Goal: Task Accomplishment & Management: Complete application form

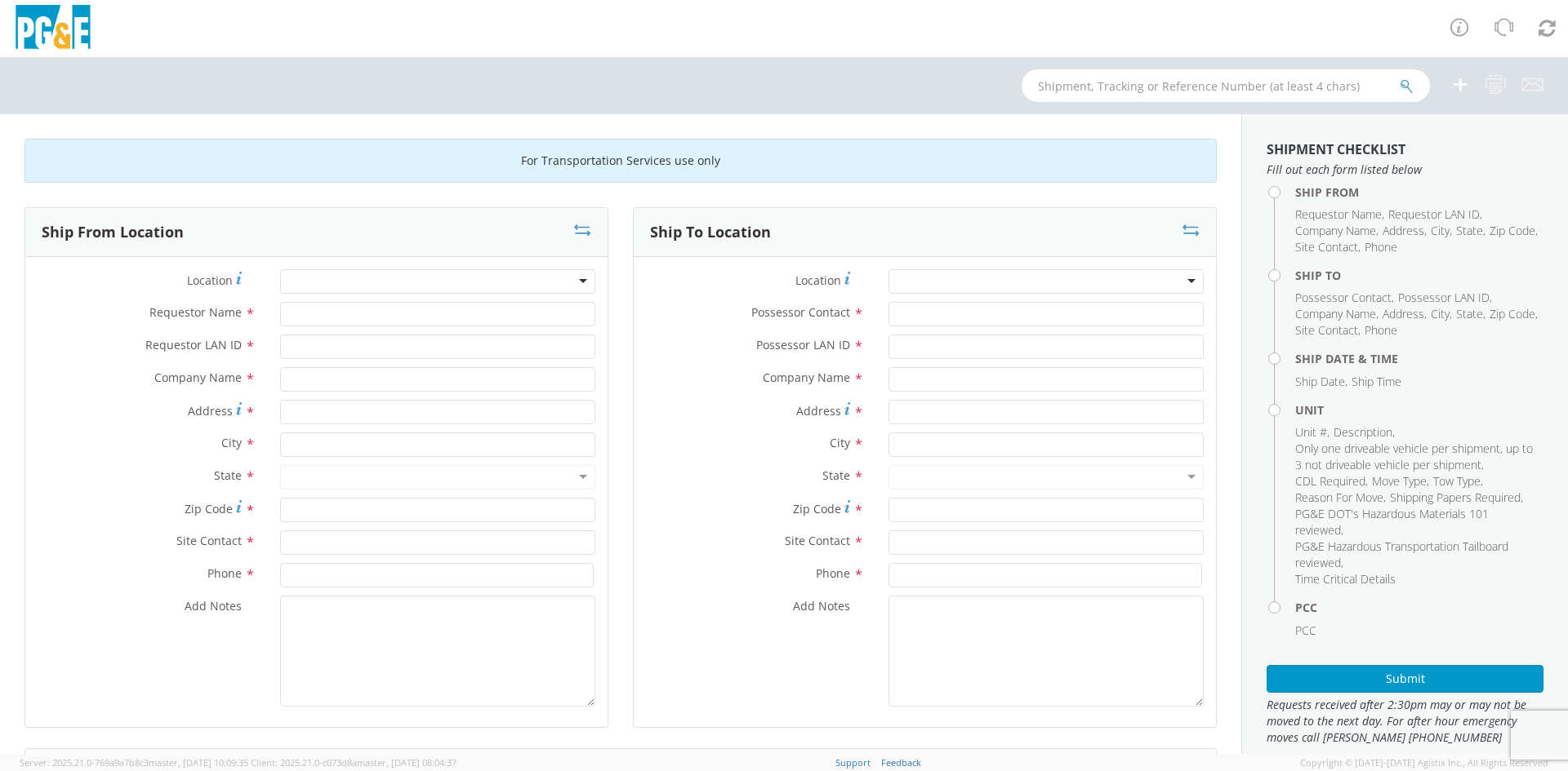
click at [485, 278] on div at bounding box center [437, 282] width 315 height 25
type input "w"
click at [579, 287] on div at bounding box center [437, 282] width 315 height 25
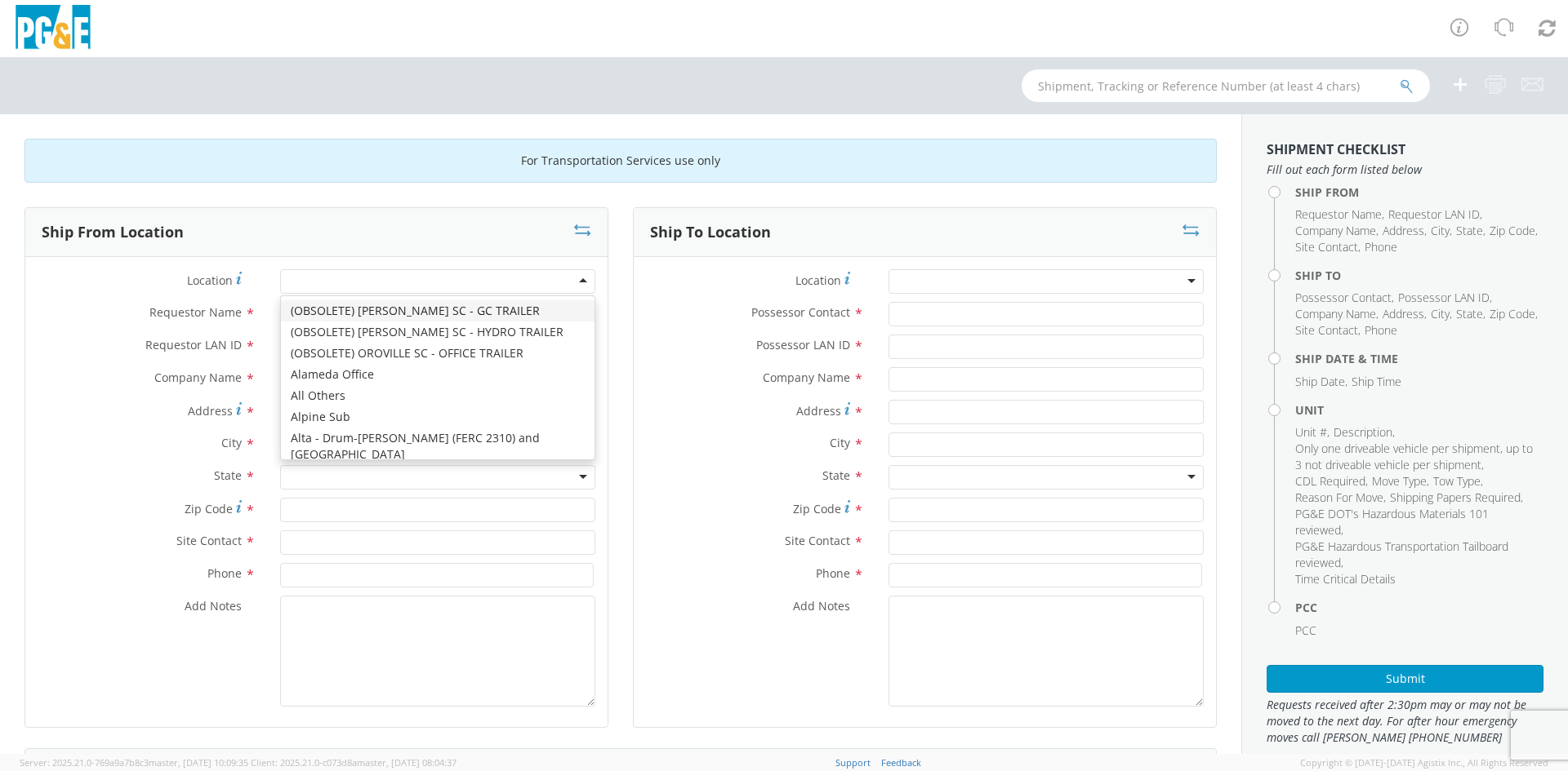
type input "w"
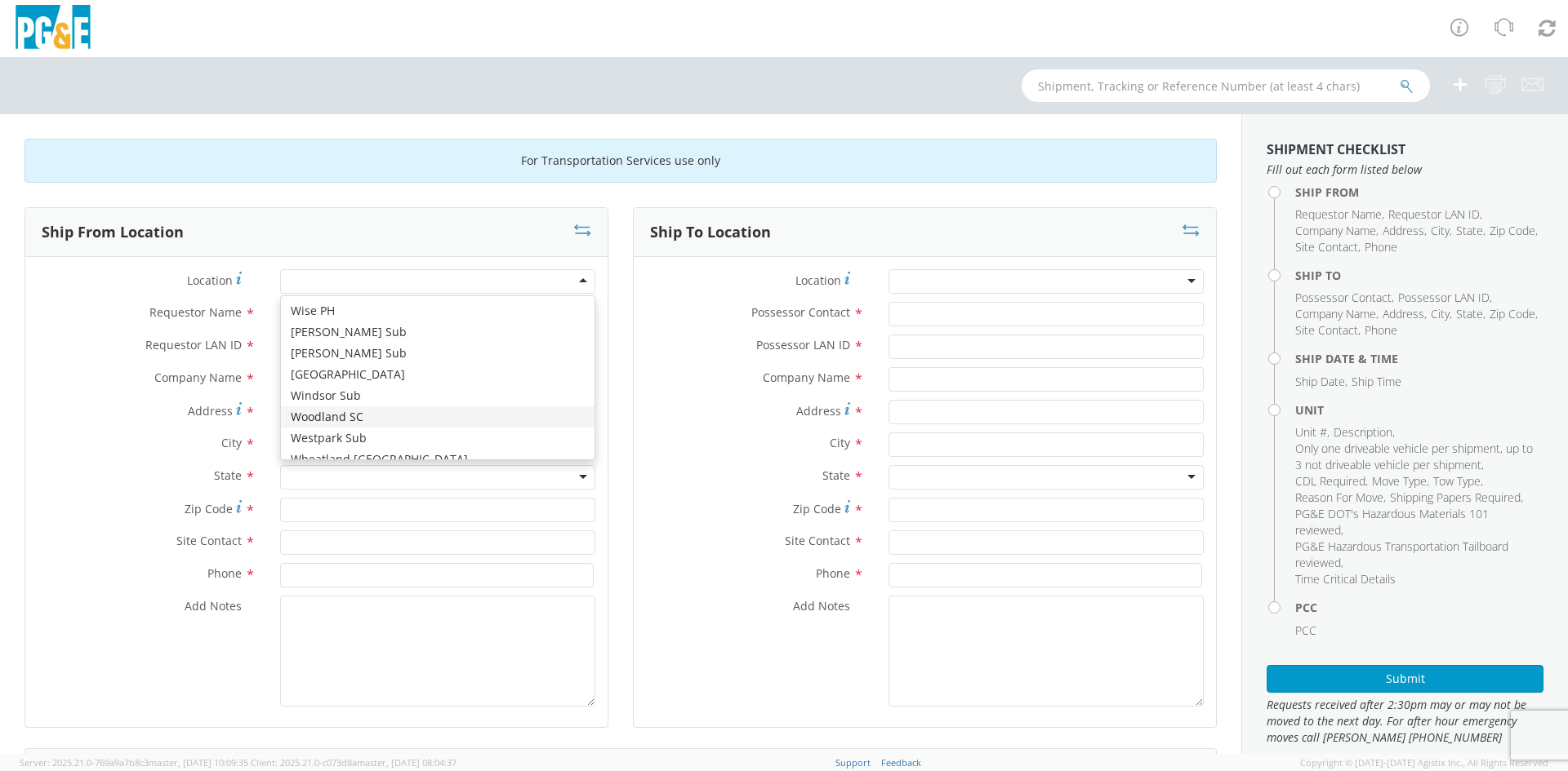
type input "PG&E"
type input "[STREET_ADDRESS][US_STATE]"
type input "WOODLAND"
type input "95695"
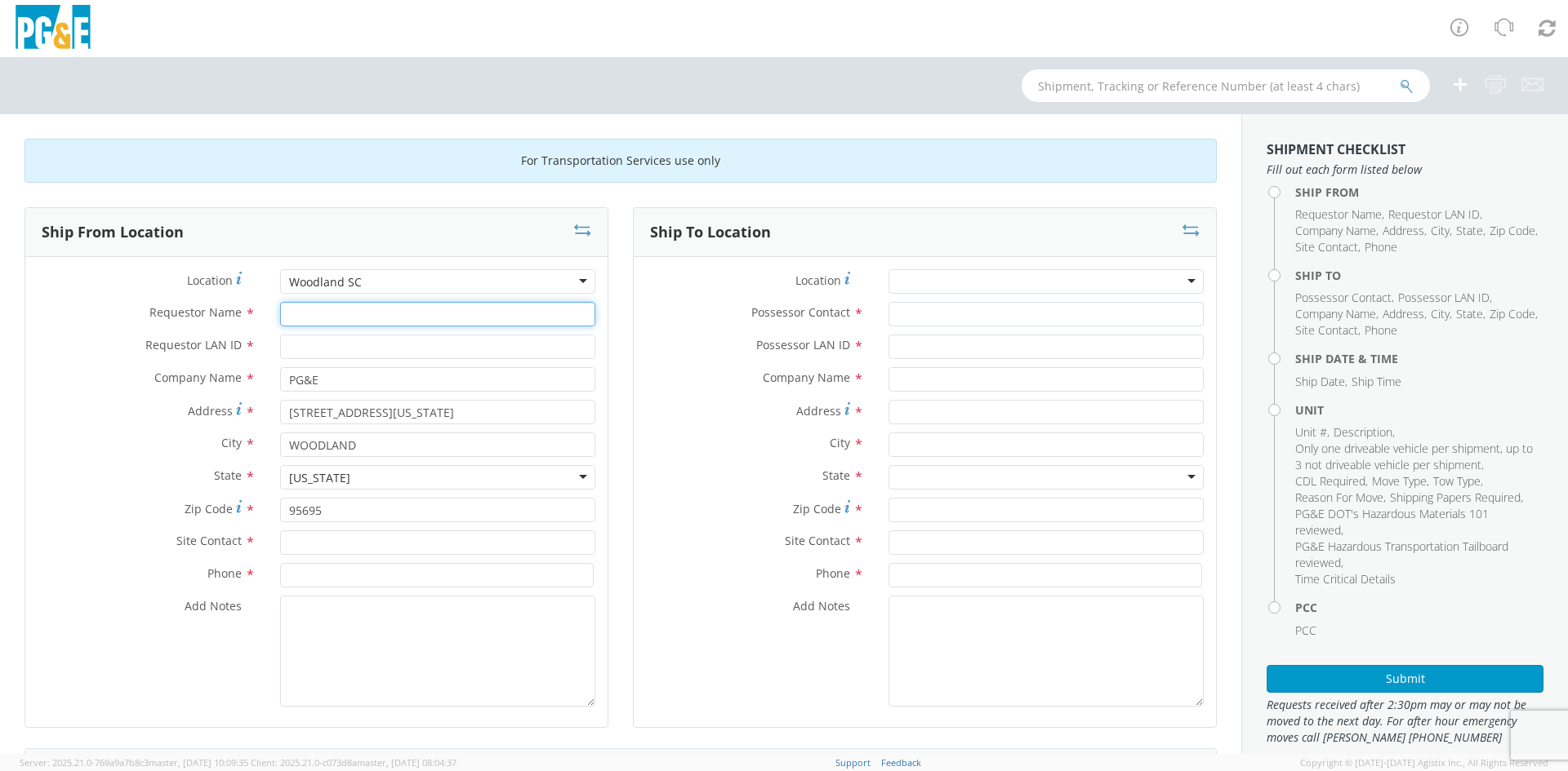
click at [463, 321] on input "Requestor Name *" at bounding box center [437, 314] width 315 height 25
type input "[PERSON_NAME]"
type input "N3S8"
type input "[PERSON_NAME]"
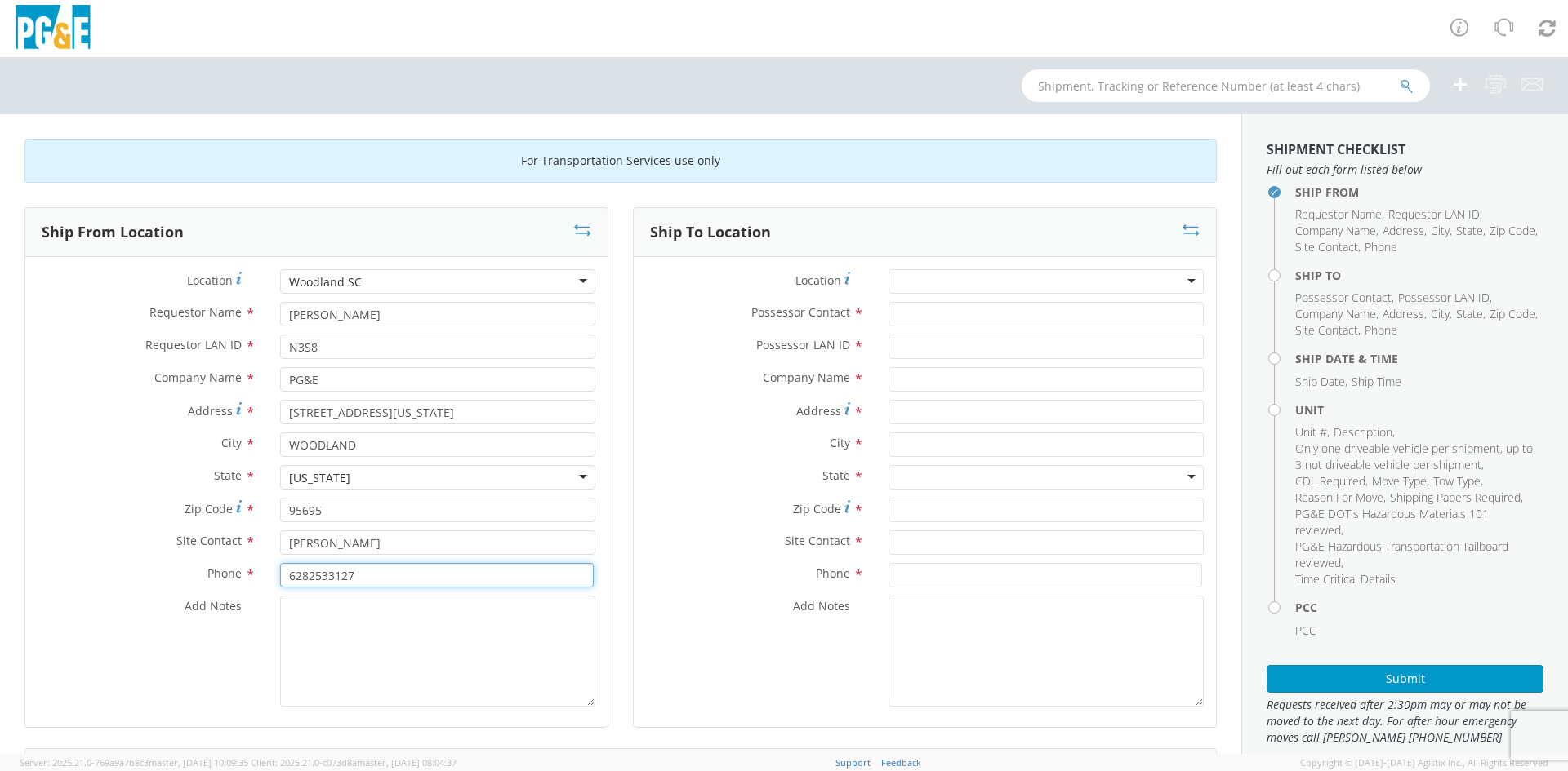
type input "6282533127"
type textarea "G"
type textarea "Flatbed needed"
click at [1013, 285] on div at bounding box center [1046, 282] width 315 height 25
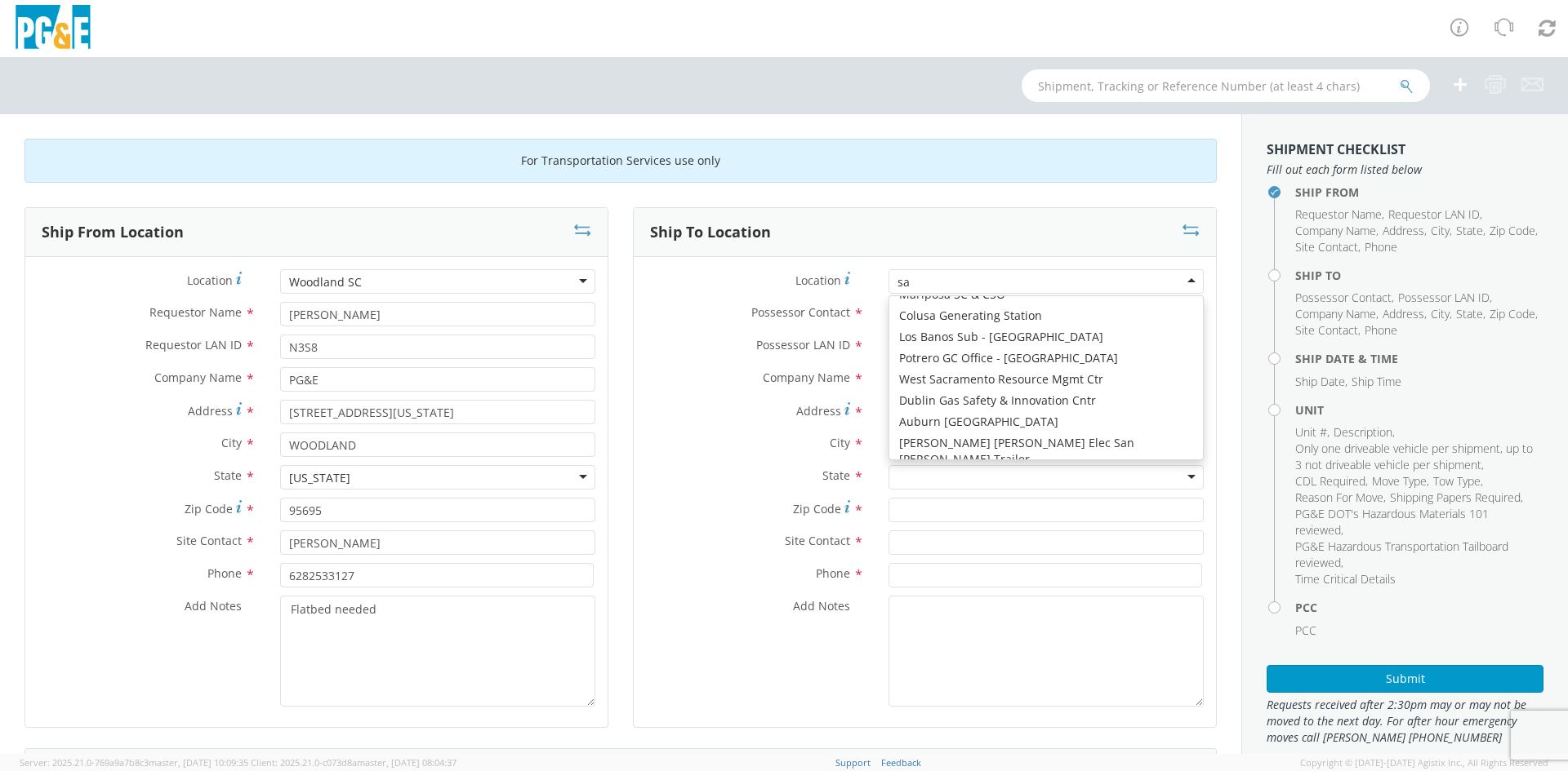
scroll to position [4, 0]
type input "sac"
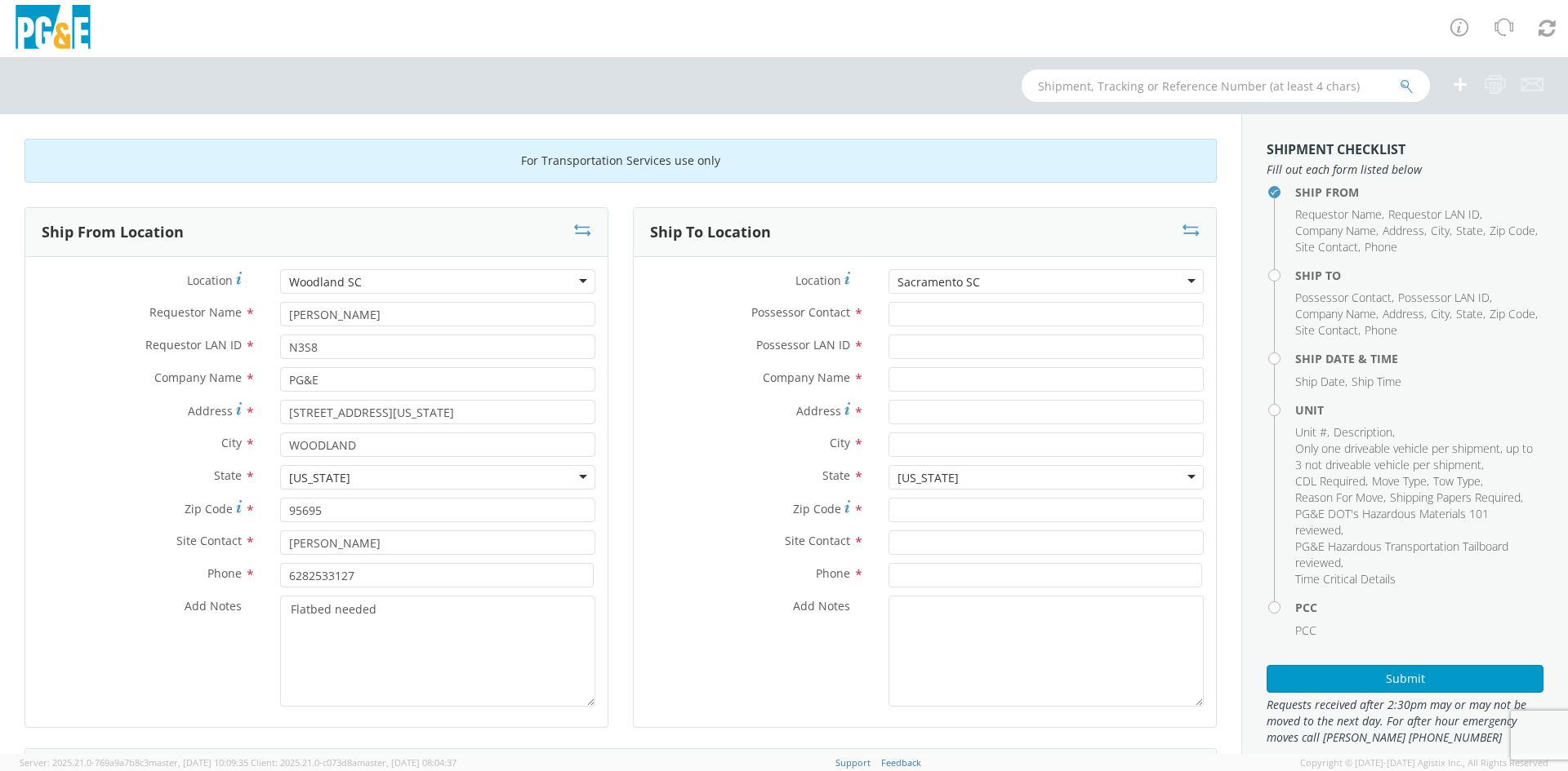
type input "PG&E"
type input "[STREET_ADDRESS][PERSON_NAME]"
type input "SACRAMENTO"
type input "95826"
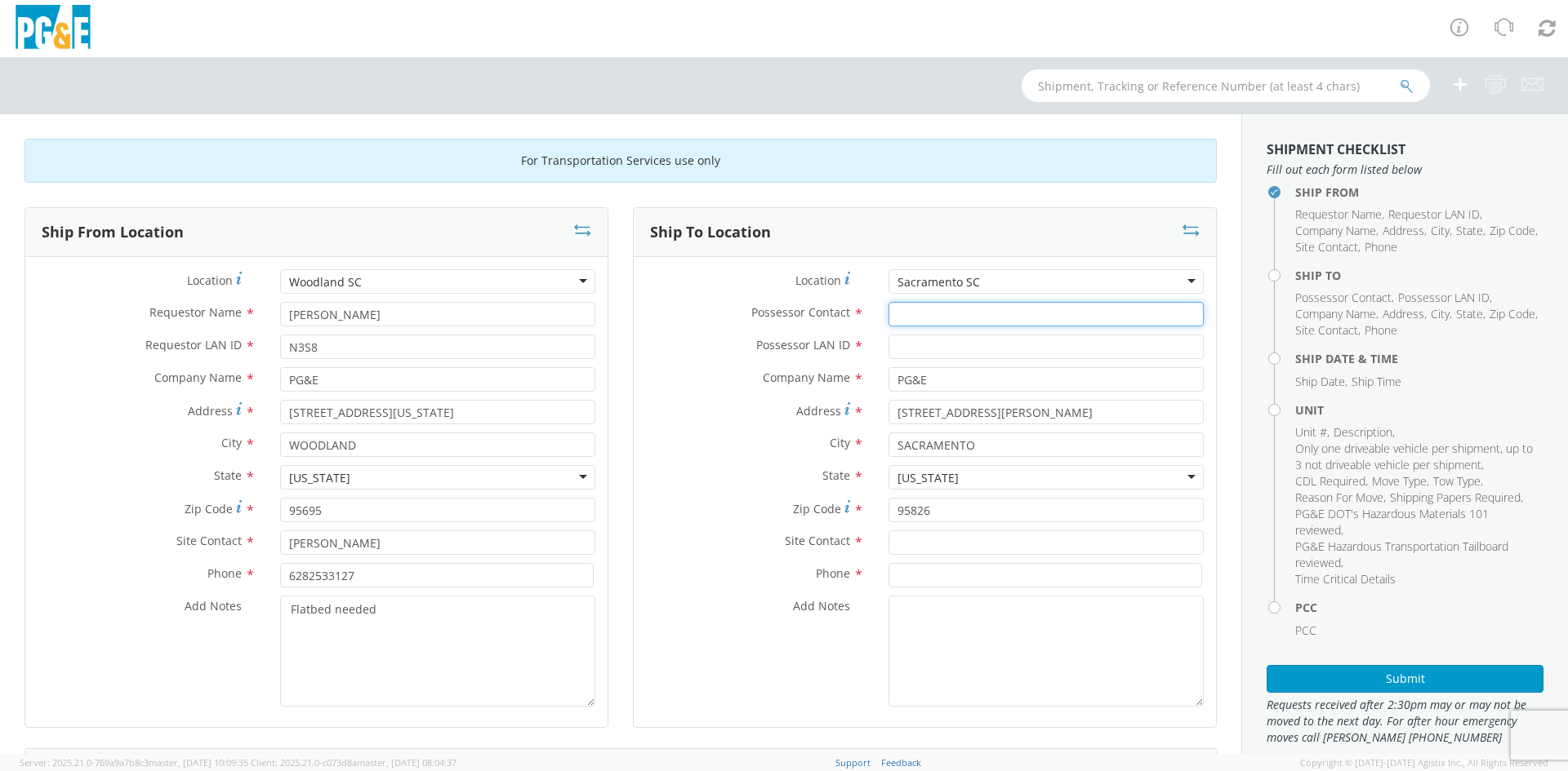
click at [967, 318] on input "Possessor Contact *" at bounding box center [1046, 314] width 315 height 25
click at [956, 318] on input "Possessor Contact *" at bounding box center [1046, 314] width 315 height 25
type input "Lp Thandi"
type input "lst7"
click at [931, 551] on input "text" at bounding box center [1046, 543] width 315 height 25
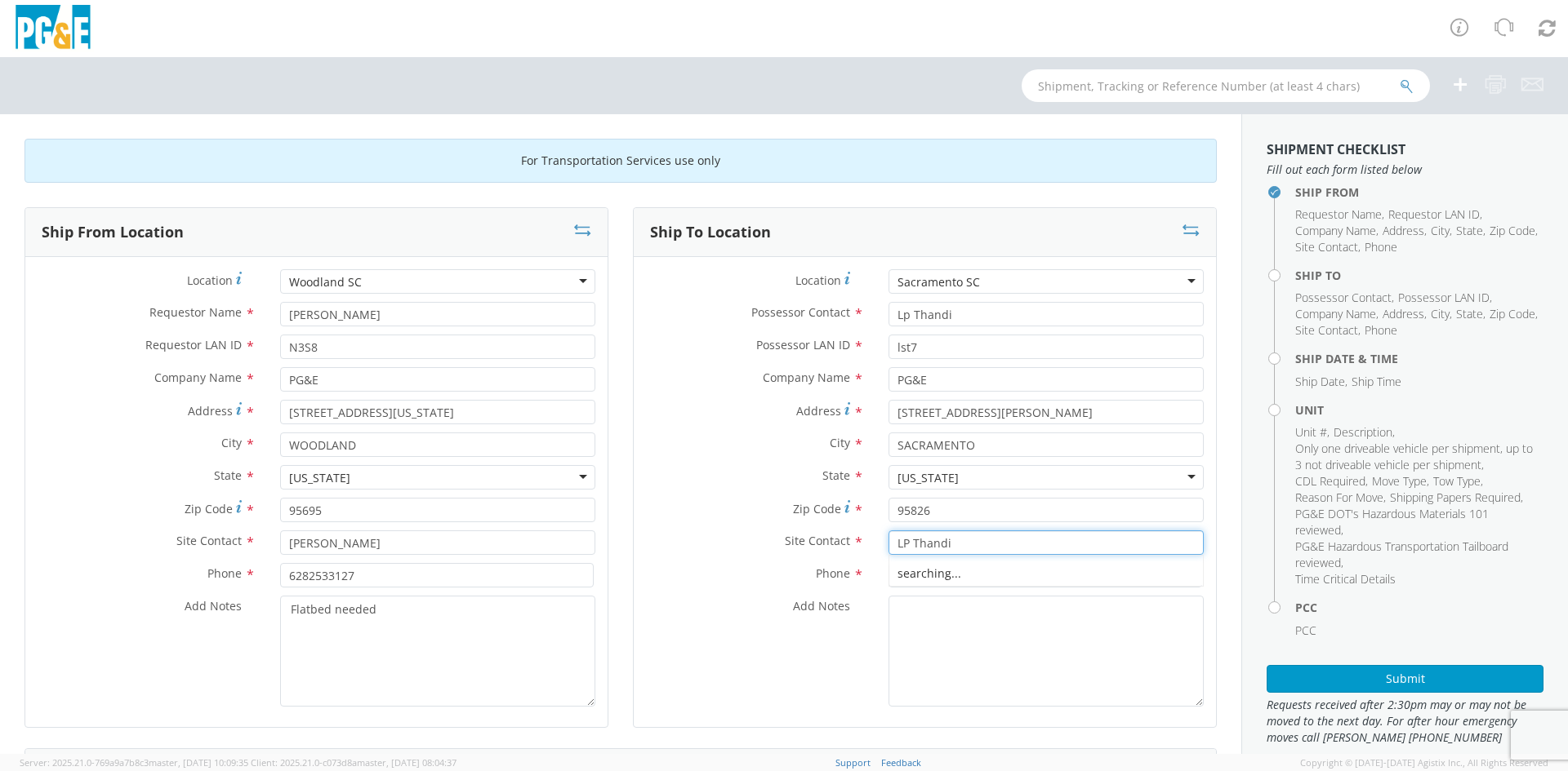
type input "LP Thandi"
click at [920, 584] on input at bounding box center [1045, 575] width 313 height 25
paste input "6502692594"
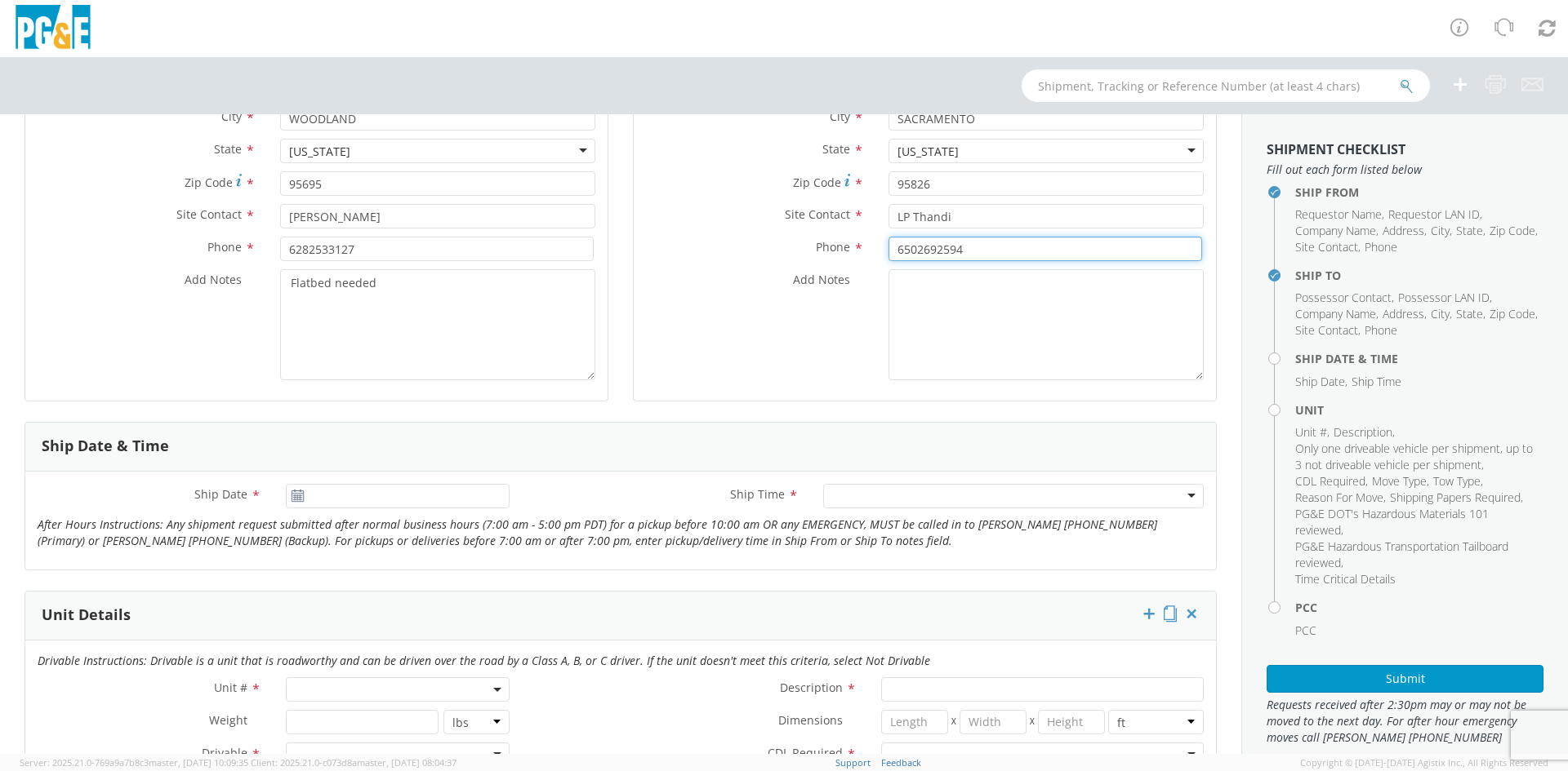
type input "6502692594"
click at [297, 497] on use at bounding box center [298, 496] width 12 height 12
click at [294, 497] on use at bounding box center [298, 496] width 12 height 12
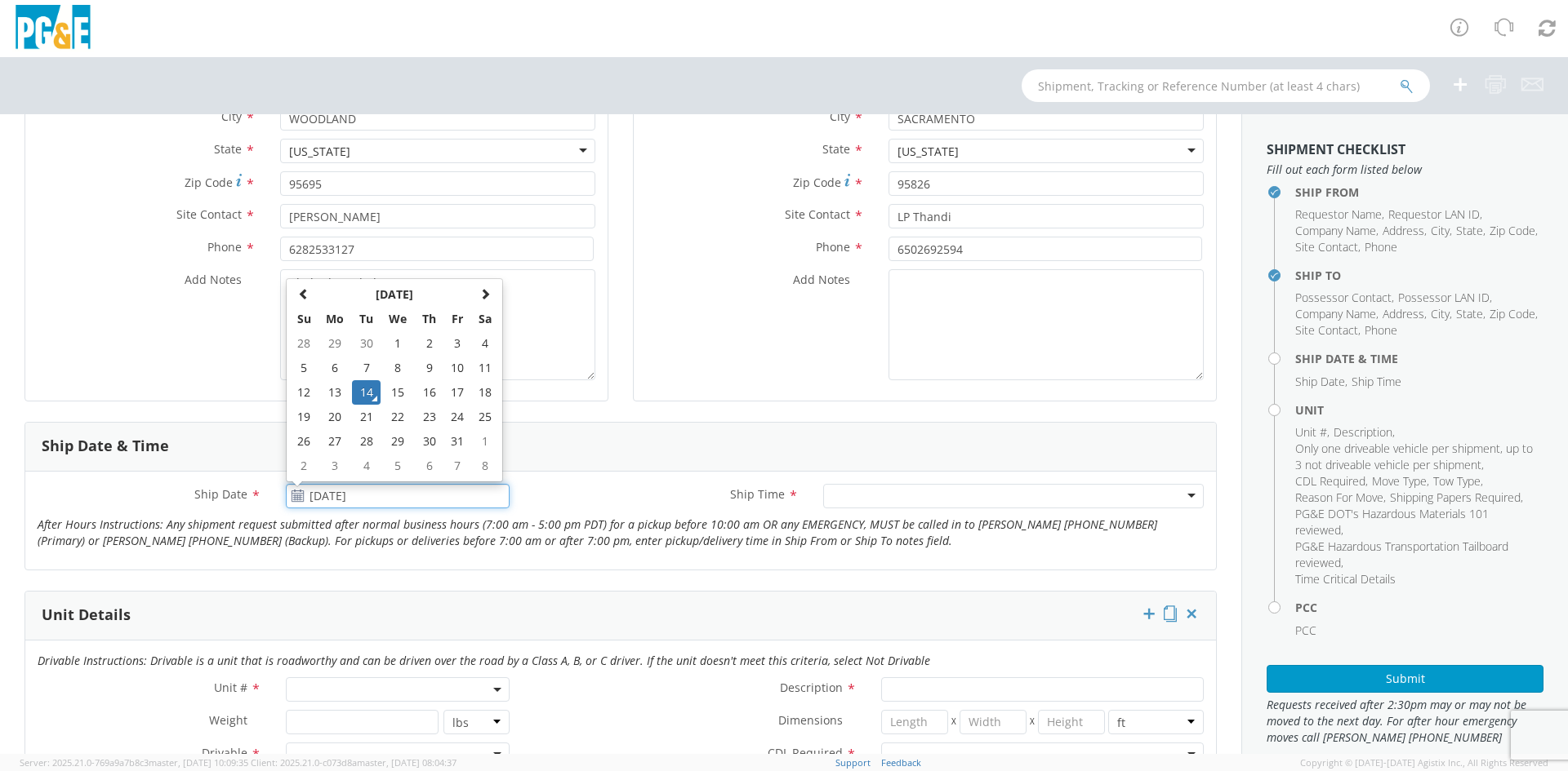
click at [325, 495] on input "[DATE]" at bounding box center [397, 496] width 223 height 25
click at [400, 396] on td "15" at bounding box center [397, 392] width 35 height 25
type input "[DATE]"
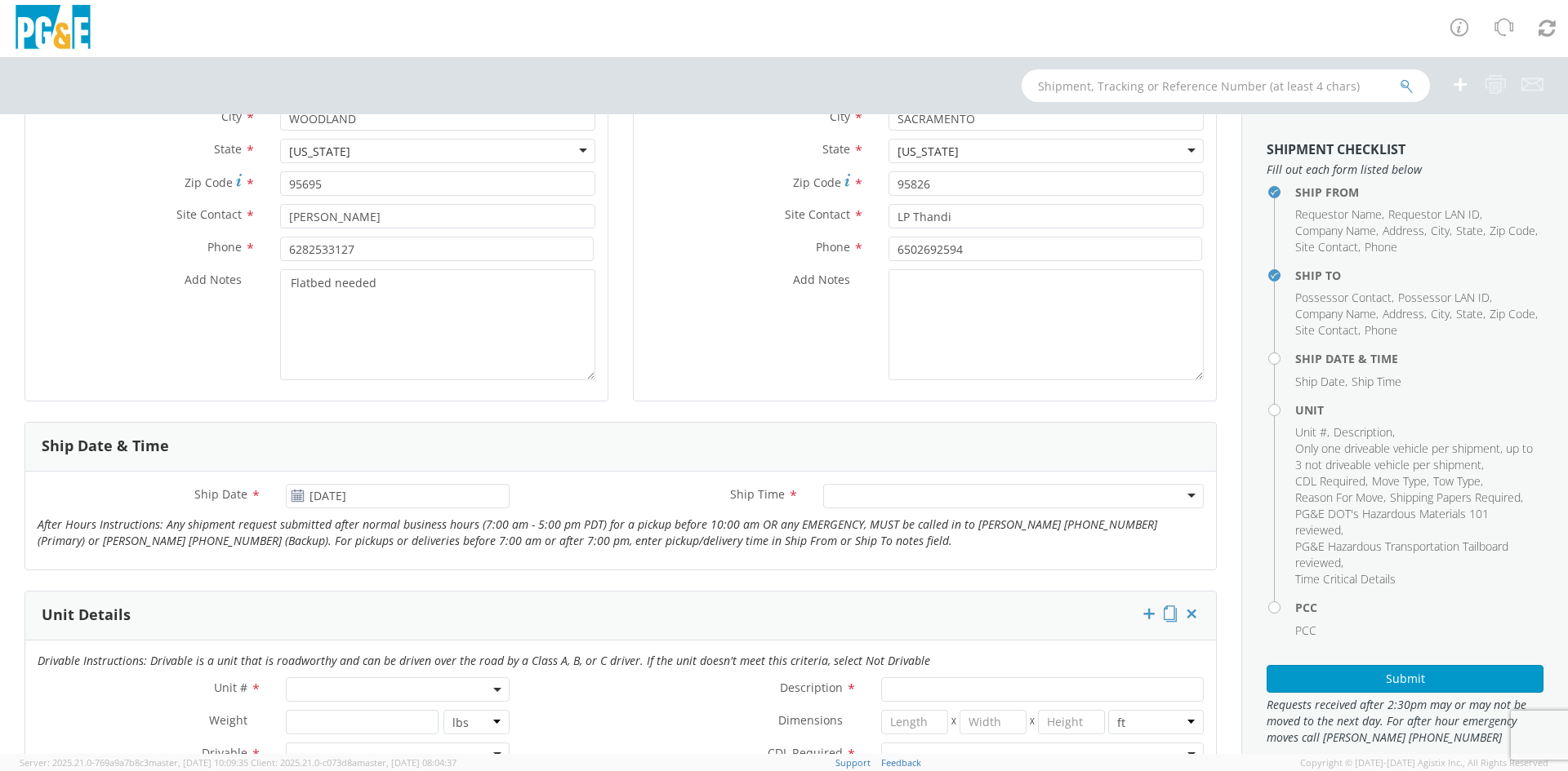
click at [839, 491] on div at bounding box center [1012, 496] width 381 height 25
click at [322, 691] on span at bounding box center [397, 689] width 223 height 25
click at [806, 678] on label "Description *" at bounding box center [695, 687] width 347 height 21
click at [384, 697] on span at bounding box center [397, 689] width 223 height 25
click at [376, 646] on input "search" at bounding box center [396, 637] width 214 height 25
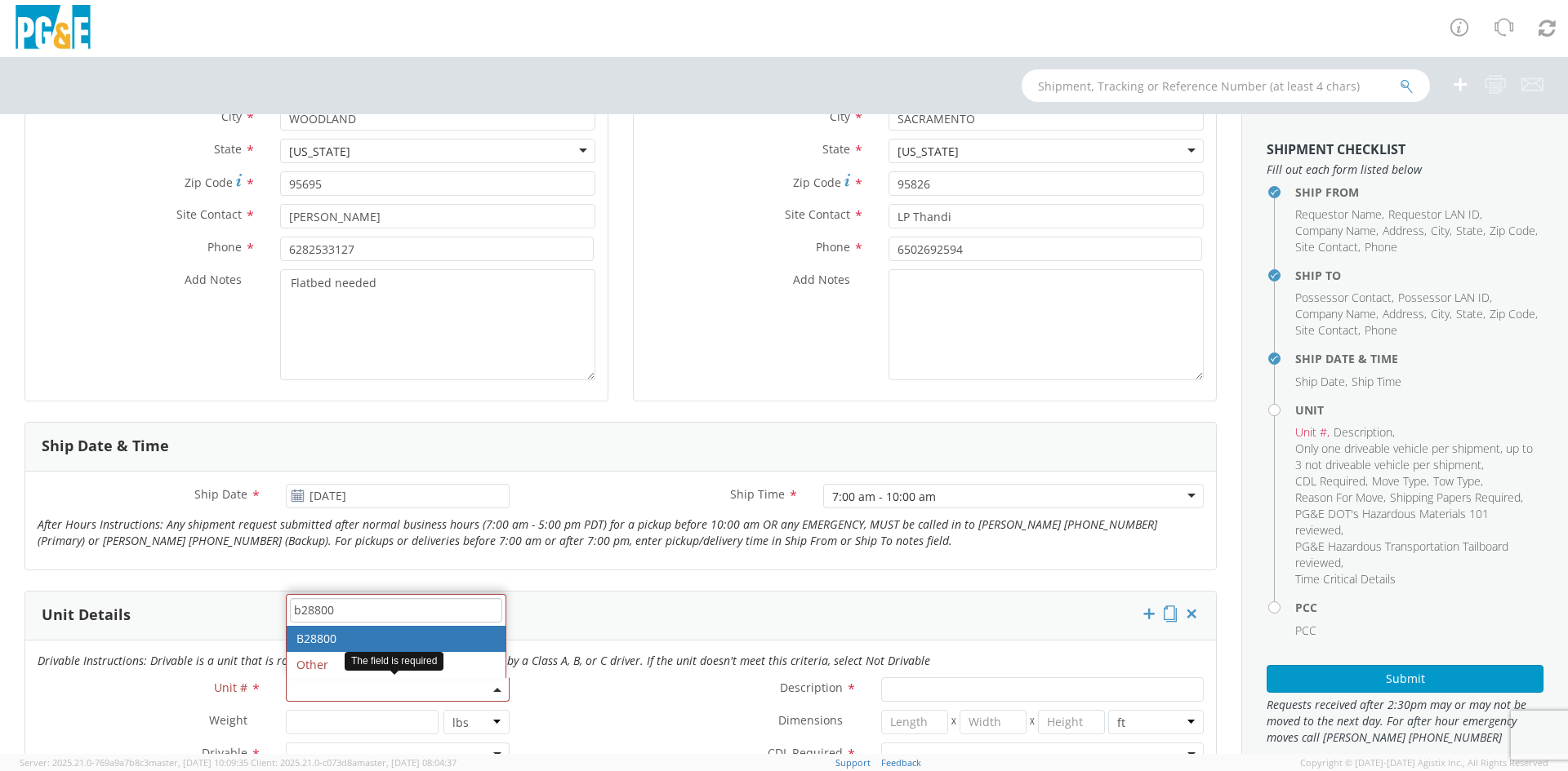
type input "b28800"
type input "TRUCK; GAS M&C MECHANIC >19500 4X2"
type input "19500"
select select "B28800"
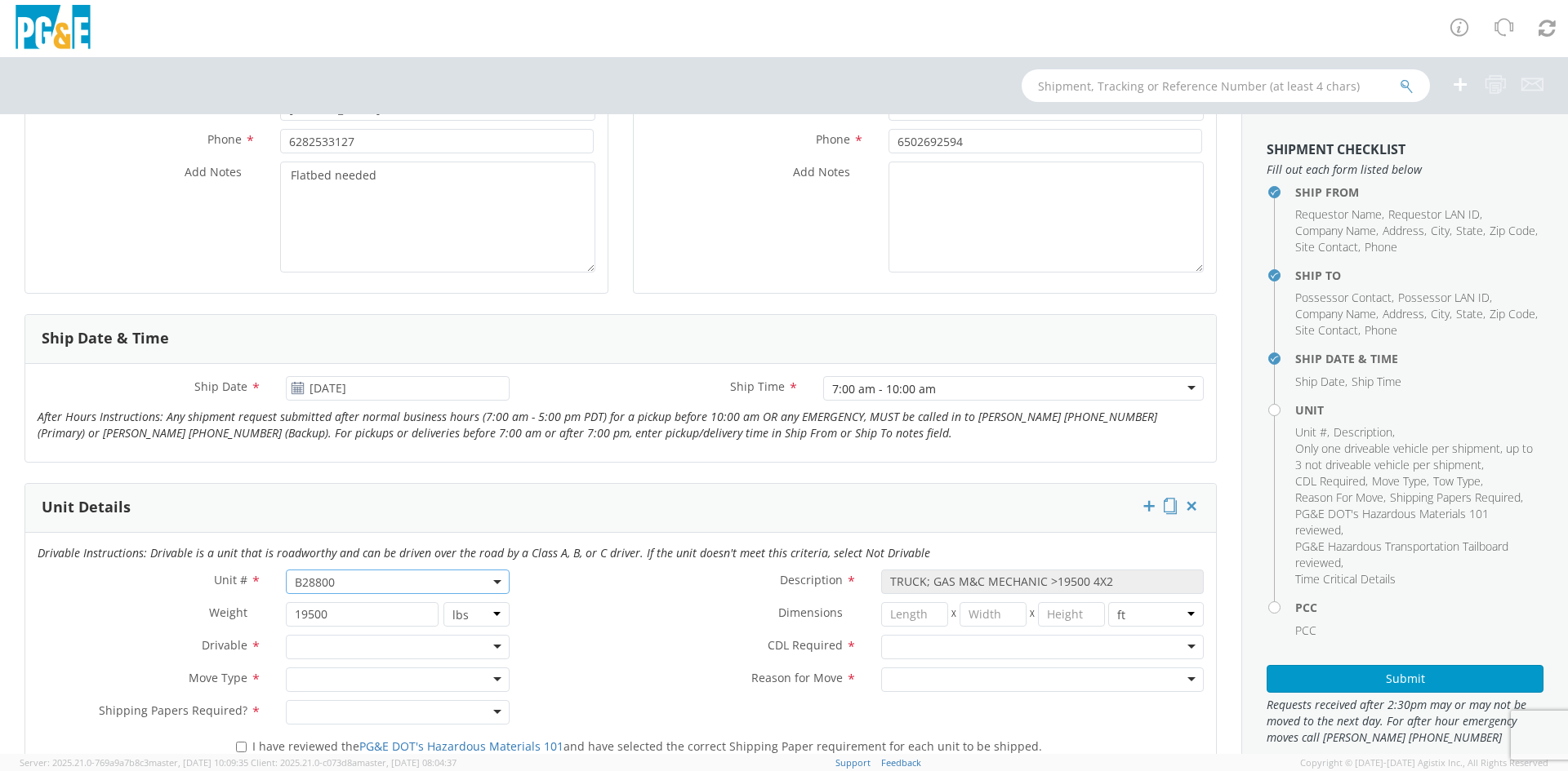
scroll to position [571, 0]
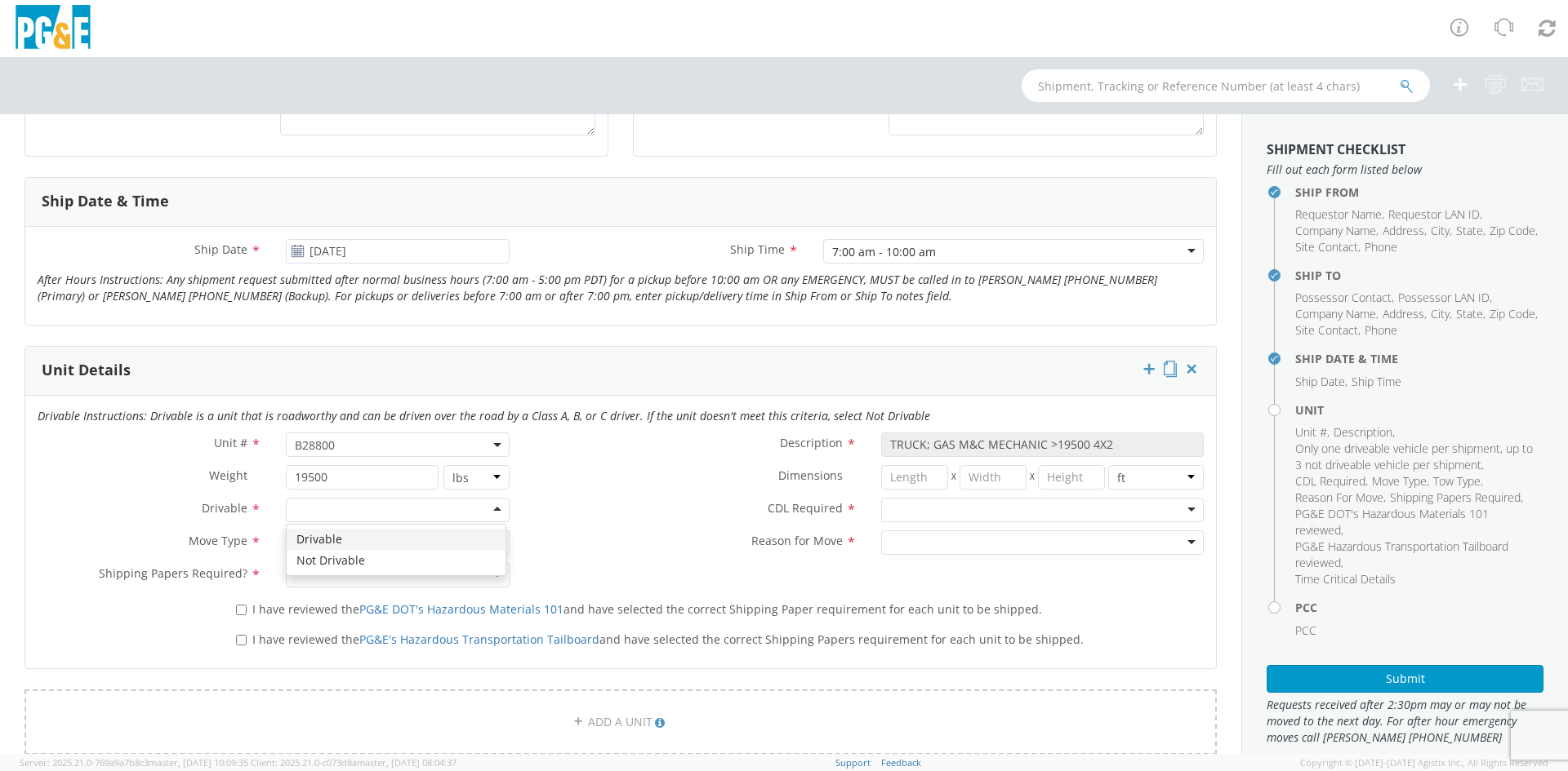
click at [457, 514] on div at bounding box center [397, 510] width 223 height 25
click at [324, 542] on div at bounding box center [397, 543] width 223 height 25
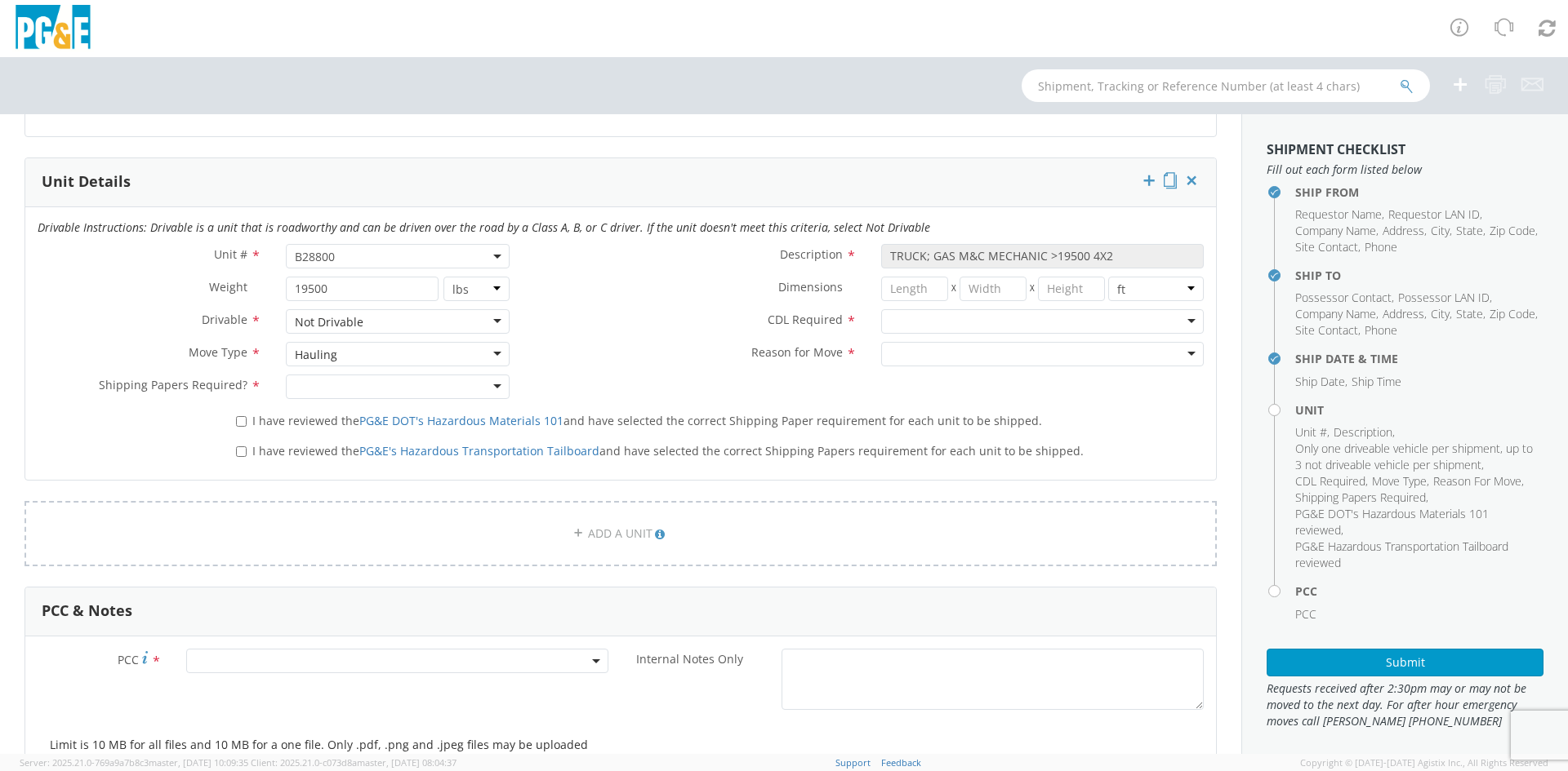
scroll to position [734, 0]
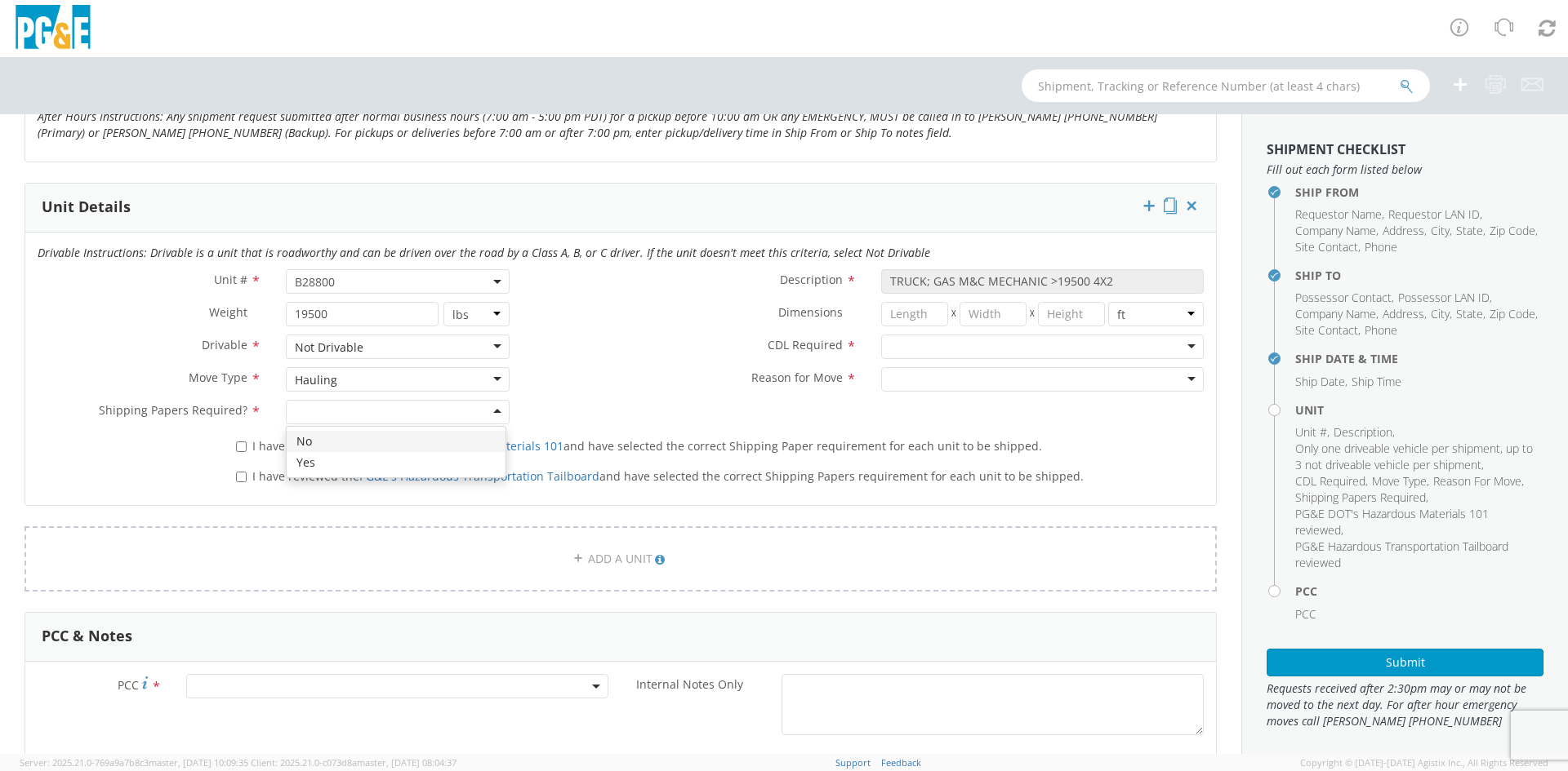
click at [430, 418] on div at bounding box center [397, 412] width 223 height 25
click at [967, 349] on div at bounding box center [1042, 347] width 322 height 25
click at [892, 382] on div at bounding box center [1042, 380] width 322 height 25
click at [241, 443] on input "I have reviewed the PG&E DOT's Hazardous Materials 101 and have selected the co…" at bounding box center [241, 447] width 11 height 11
checkbox input "true"
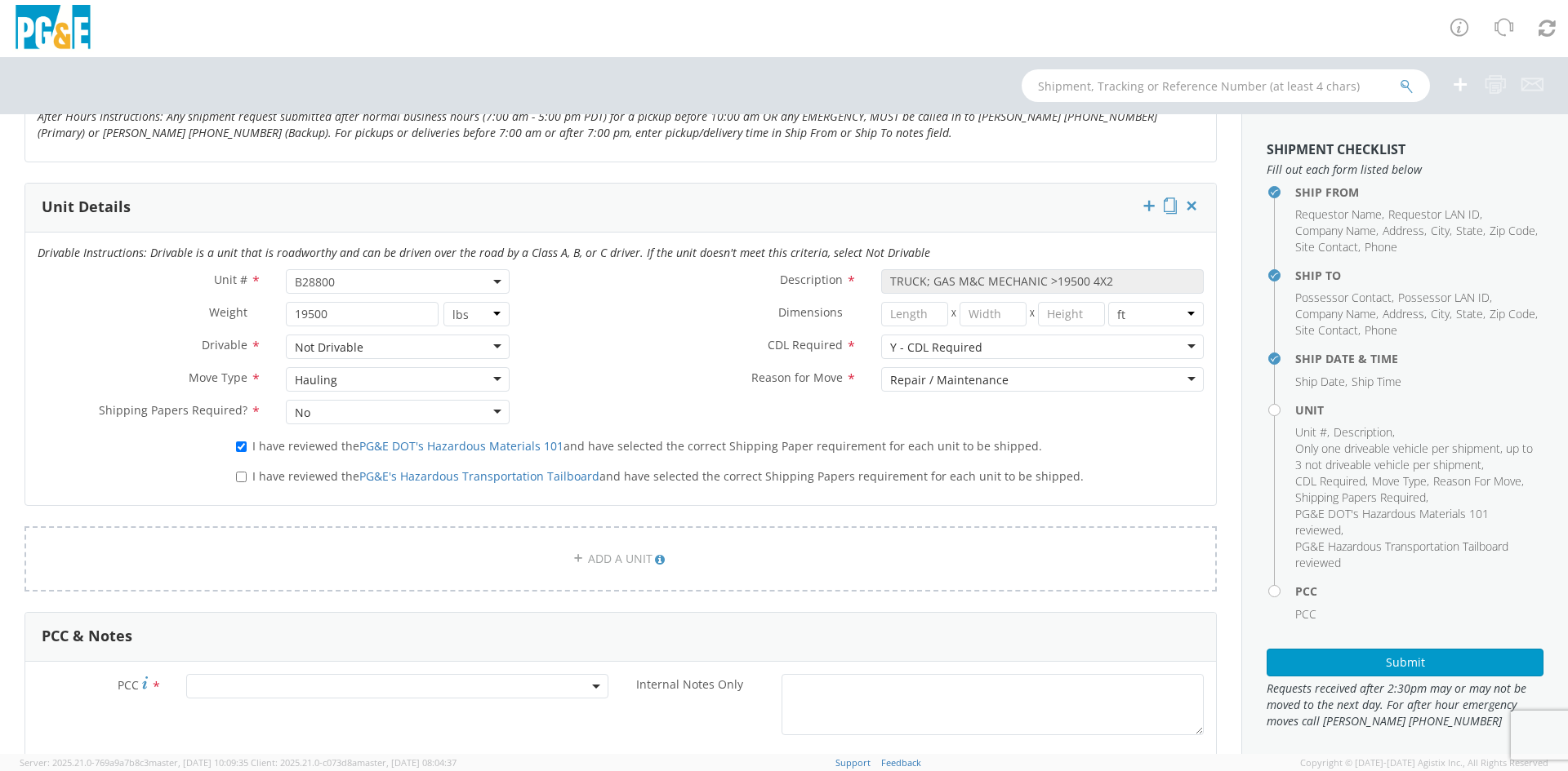
click at [246, 475] on label "I have reviewed the PG&E's Hazardous Transportation Tailboard and have selected…" at bounding box center [661, 475] width 851 height 19
click at [246, 475] on input "I have reviewed the PG&E's Hazardous Transportation Tailboard and have selected…" at bounding box center [241, 476] width 11 height 11
checkbox input "true"
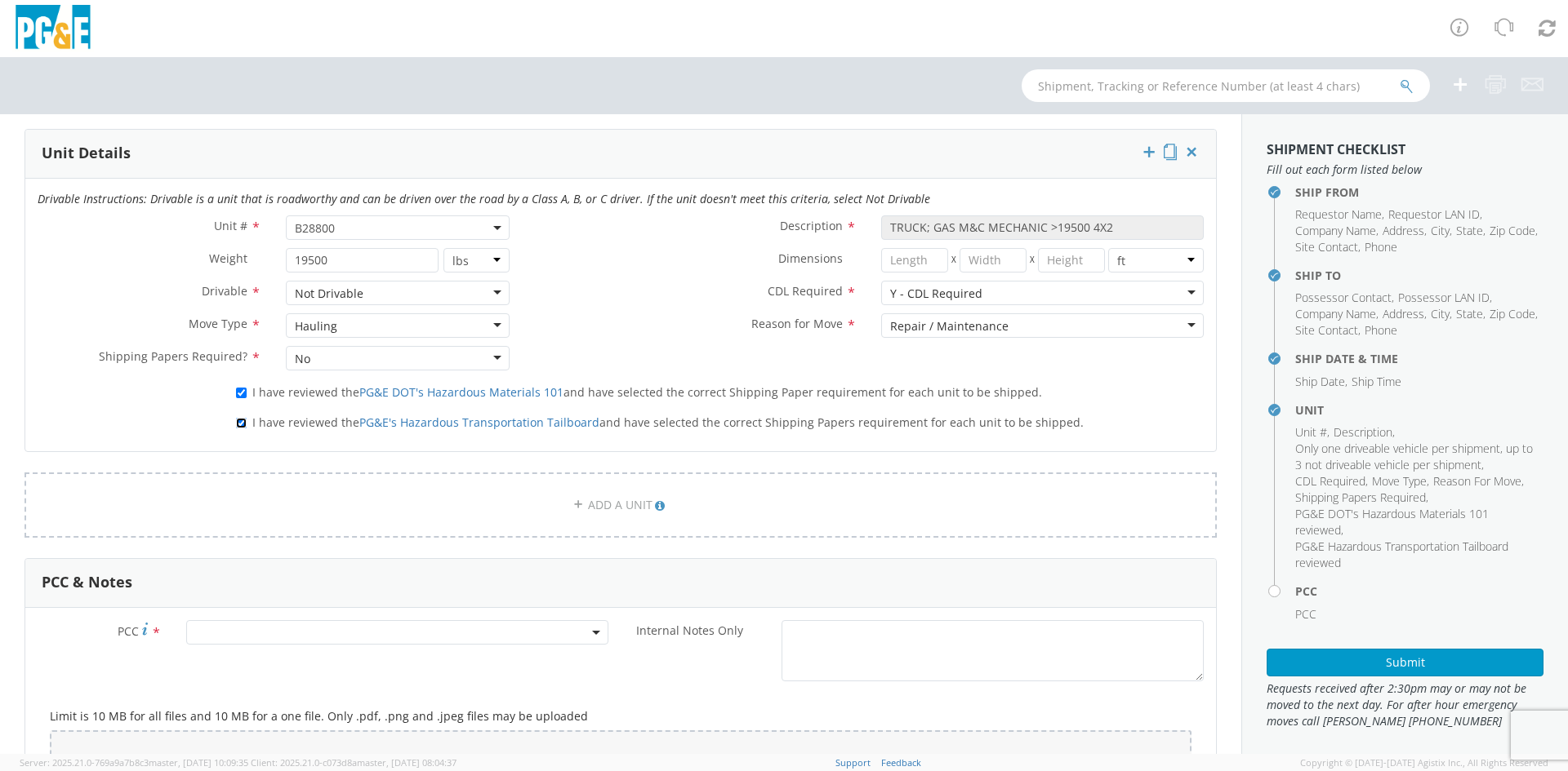
scroll to position [816, 0]
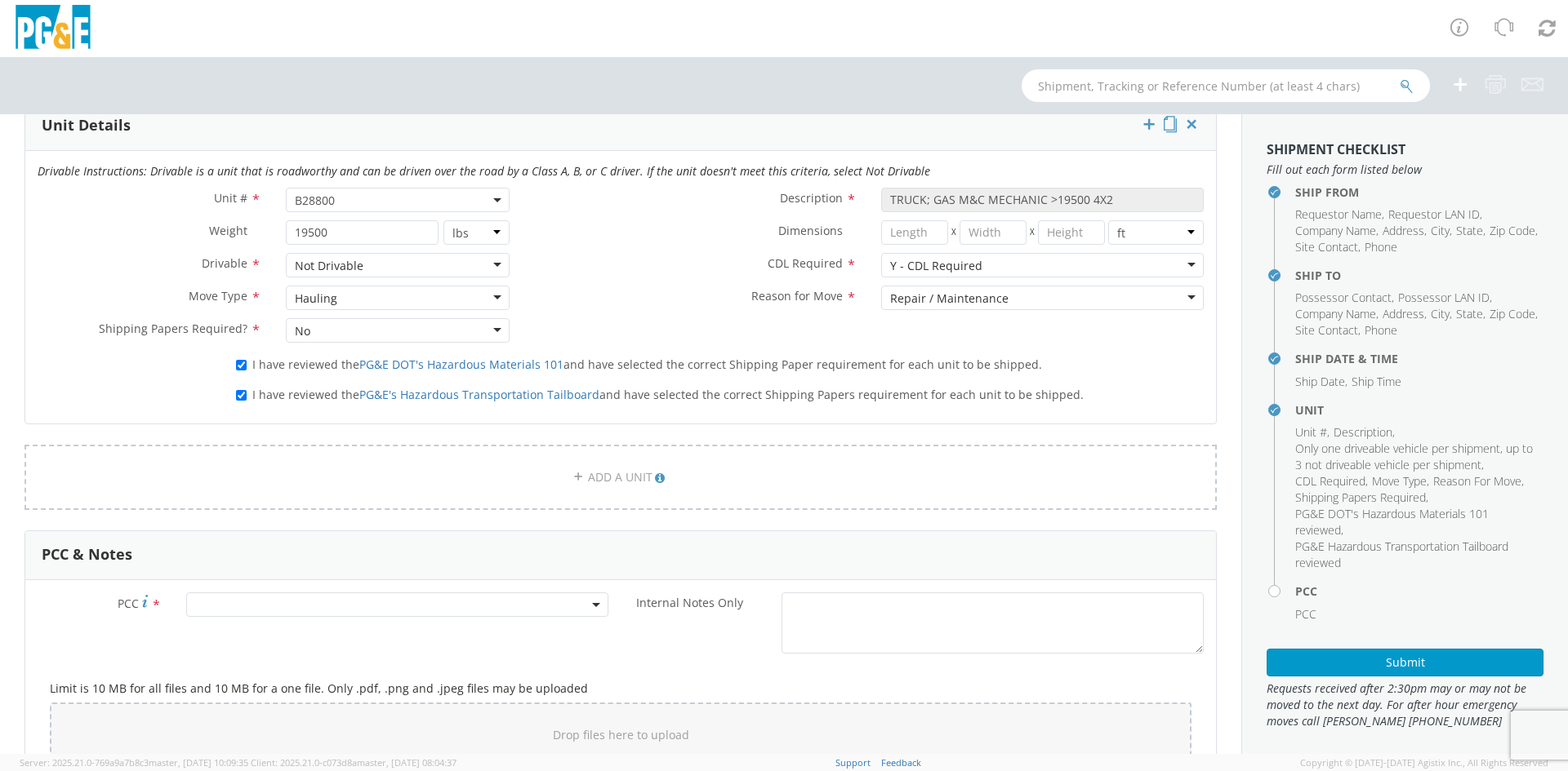
click at [337, 608] on span at bounding box center [396, 605] width 422 height 25
click at [305, 631] on input "number" at bounding box center [394, 632] width 409 height 25
paste input "2037125"
type input "2"
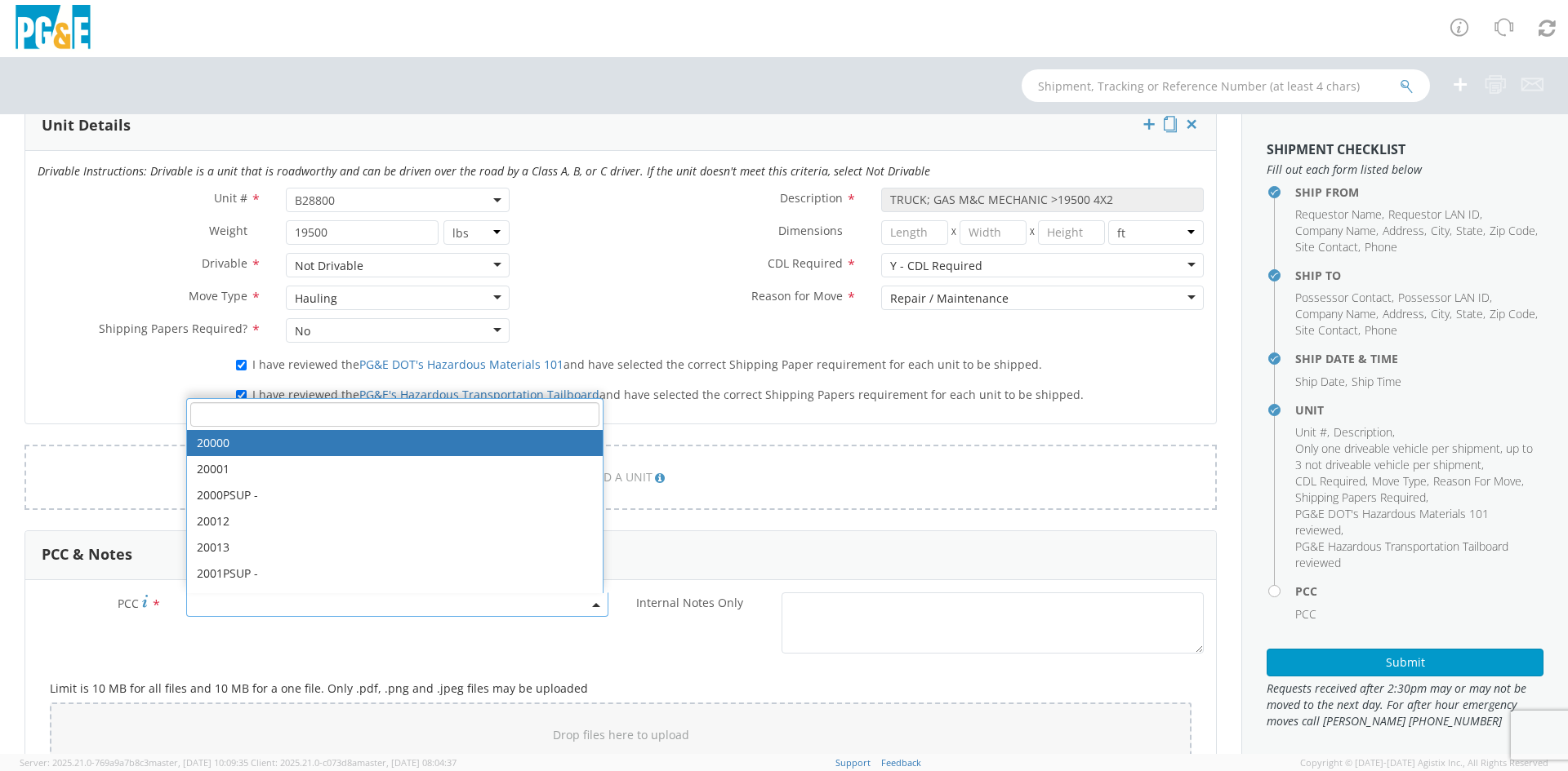
click at [773, 441] on form "Ship From Location Location * [GEOGRAPHIC_DATA] [GEOGRAPHIC_DATA] [GEOGRAPHIC_D…" at bounding box center [621, 256] width 1192 height 1730
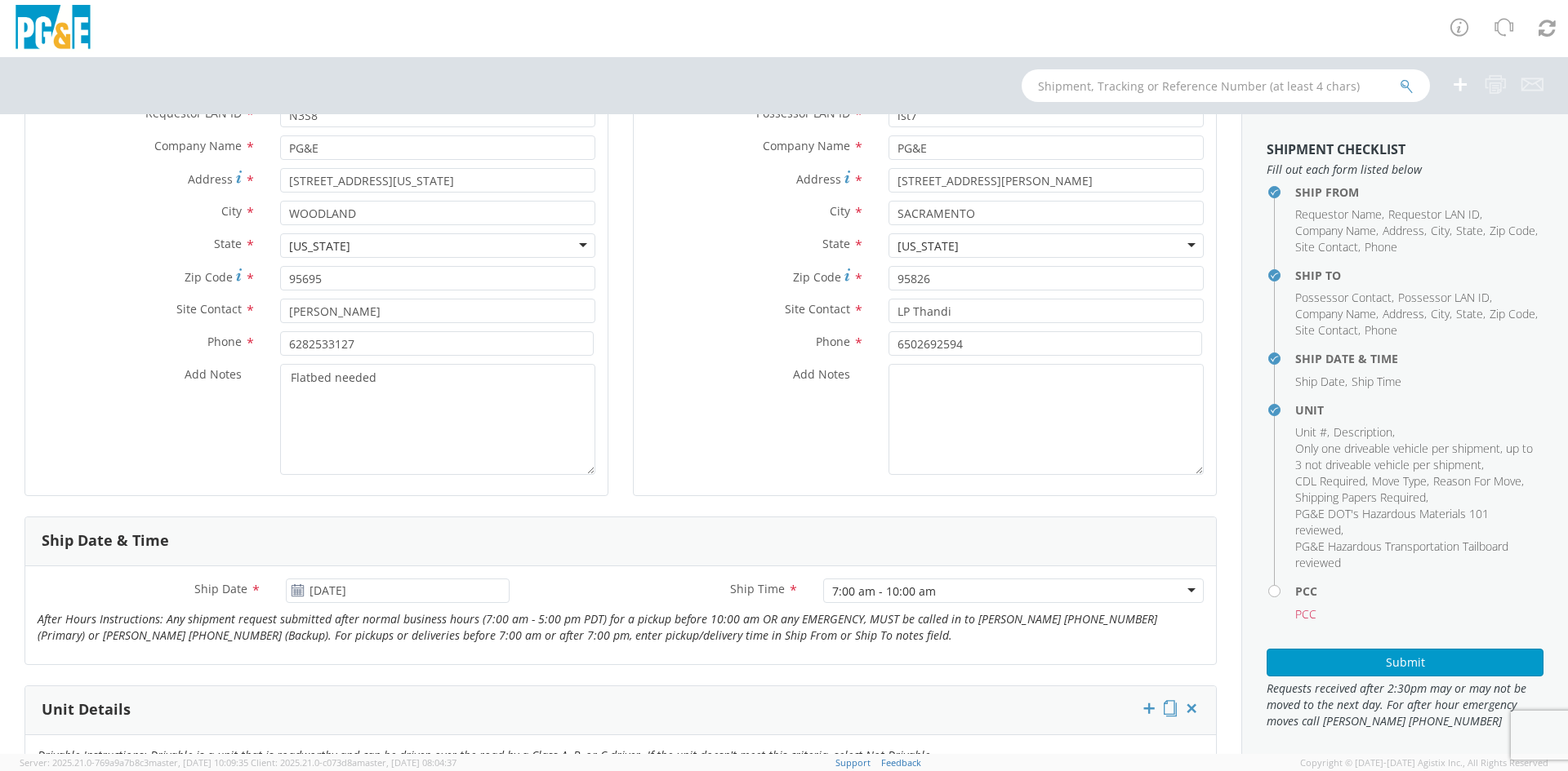
scroll to position [0, 0]
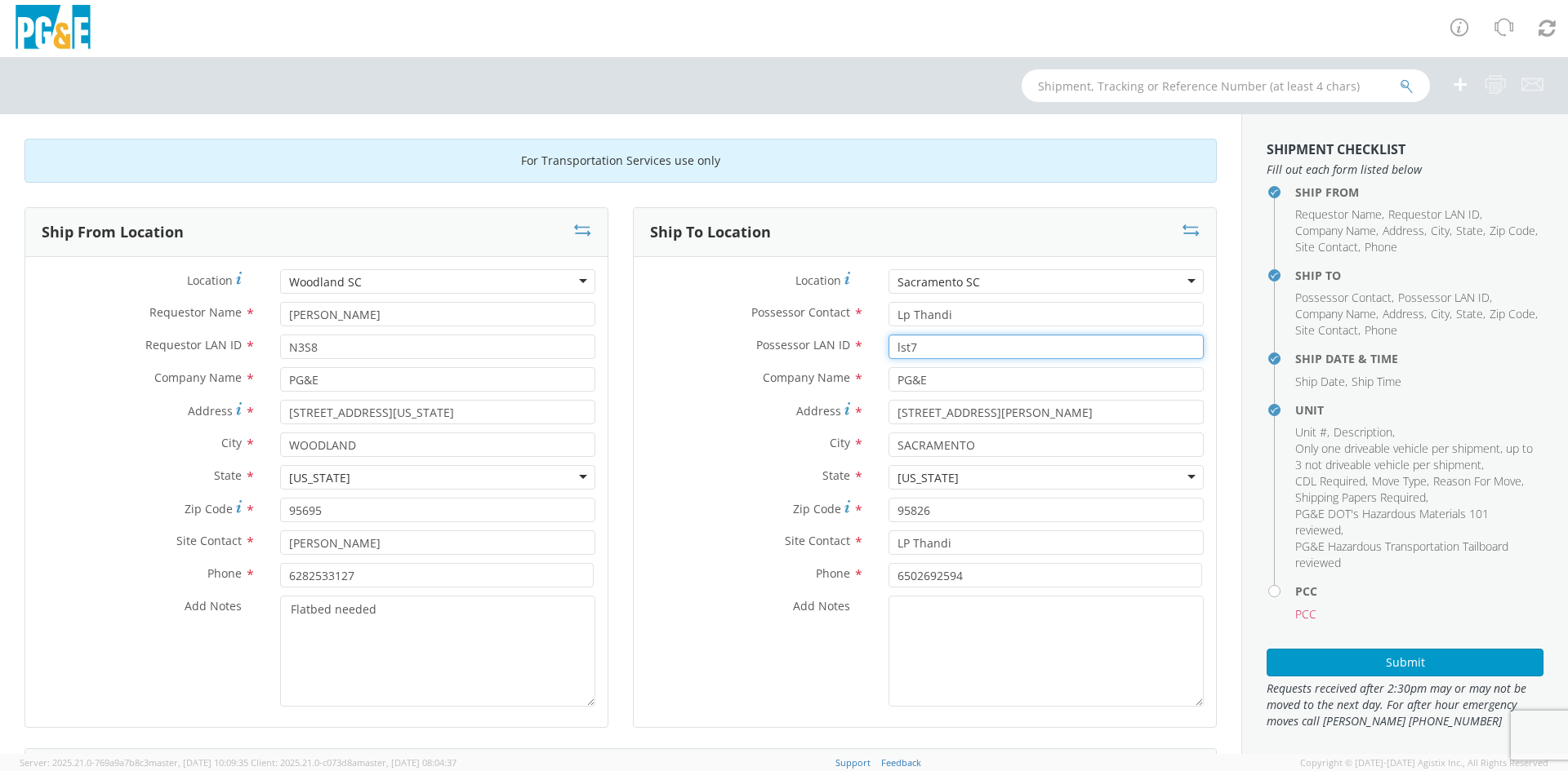
click at [896, 349] on input "lst7" at bounding box center [1046, 347] width 315 height 25
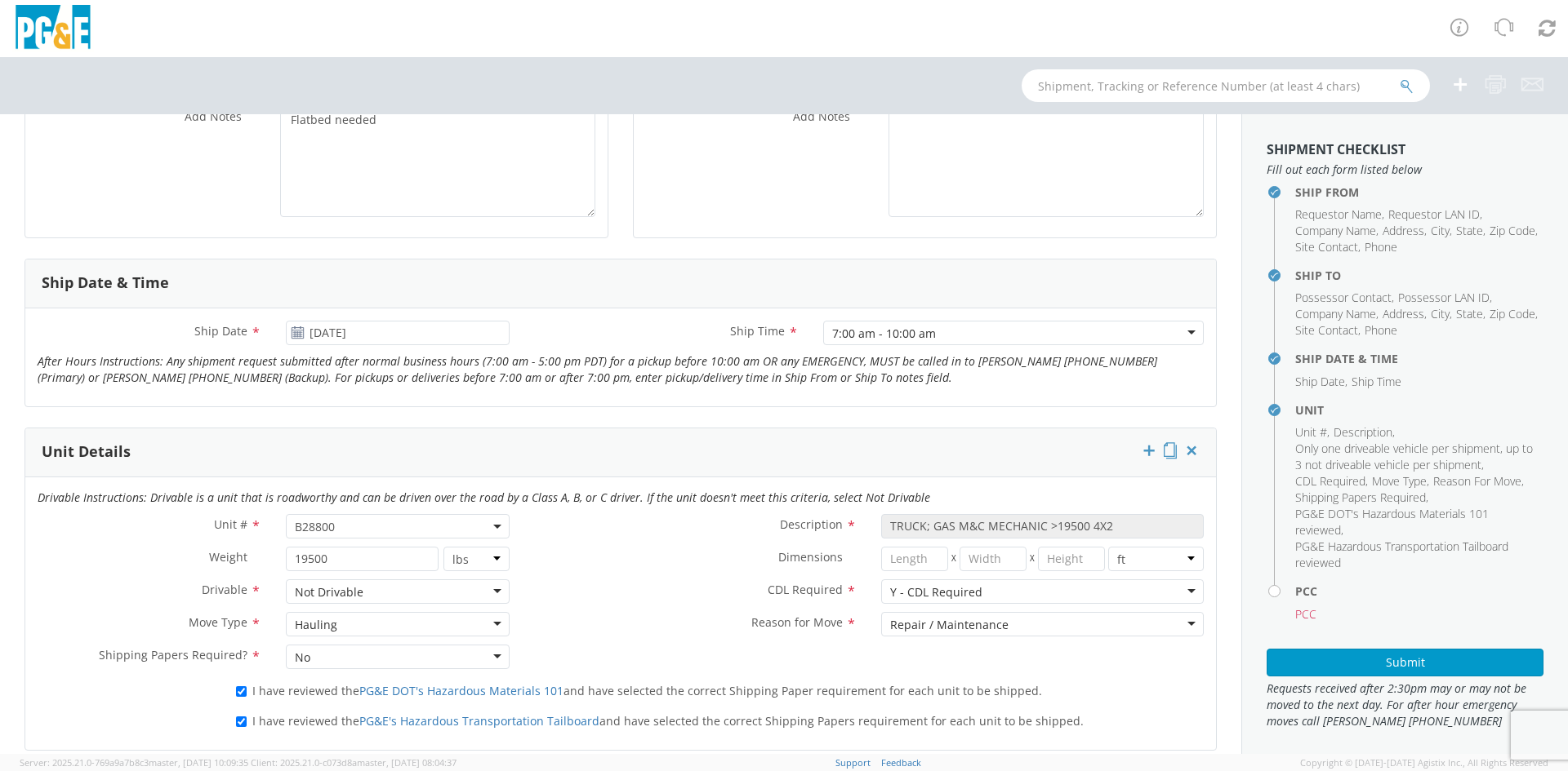
scroll to position [734, 0]
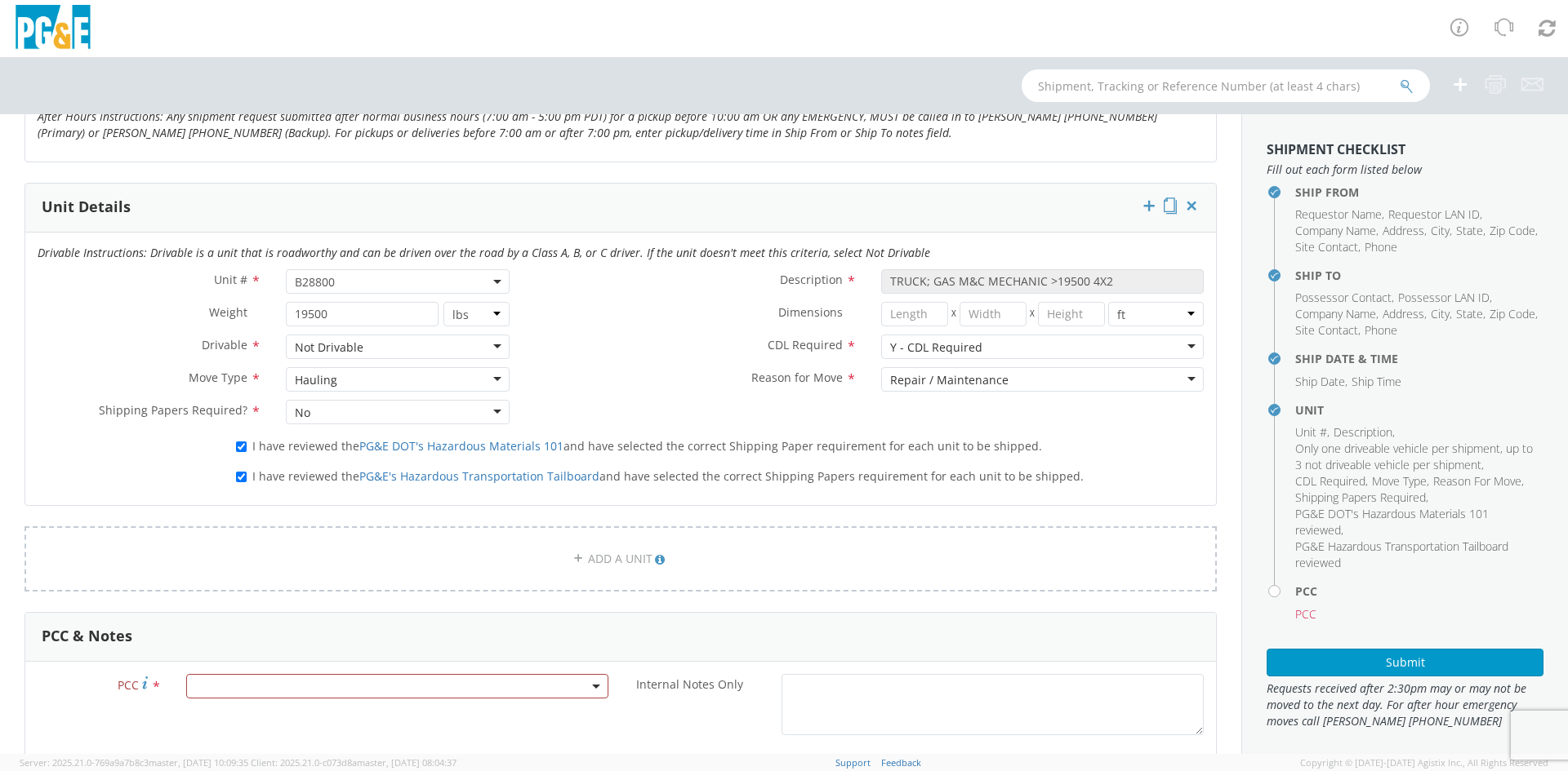
drag, startPoint x: 257, startPoint y: 658, endPoint x: 247, endPoint y: 667, distance: 13.5
click at [251, 662] on div "PCC & Notes PCC * Internal Notes Only * Limit is 10 MB for all files and 10 MB …" at bounding box center [621, 743] width 1192 height 263
click at [232, 683] on span at bounding box center [396, 686] width 422 height 25
click at [248, 635] on input "number" at bounding box center [394, 633] width 409 height 25
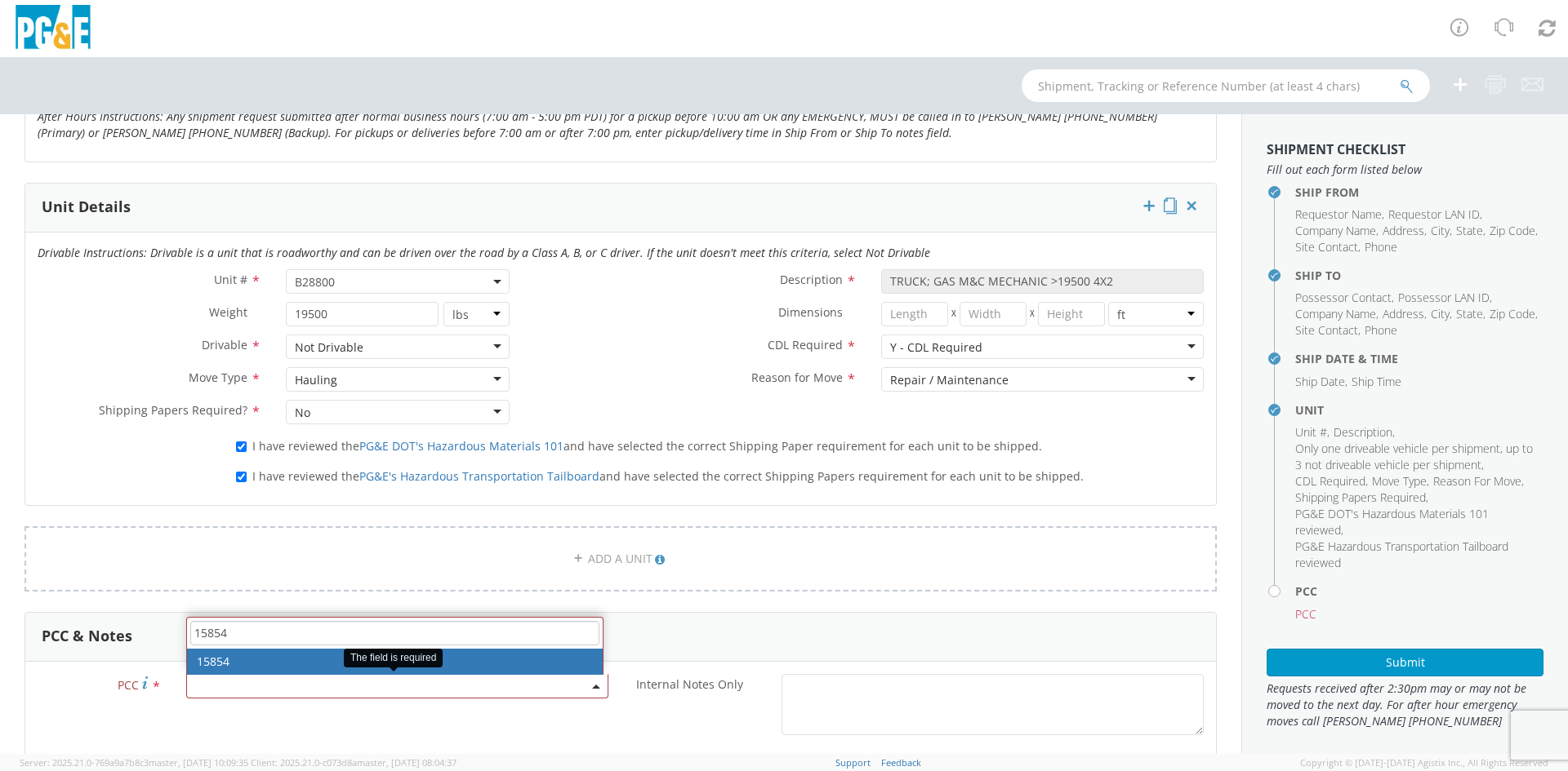
type input "15854"
select select "15854"
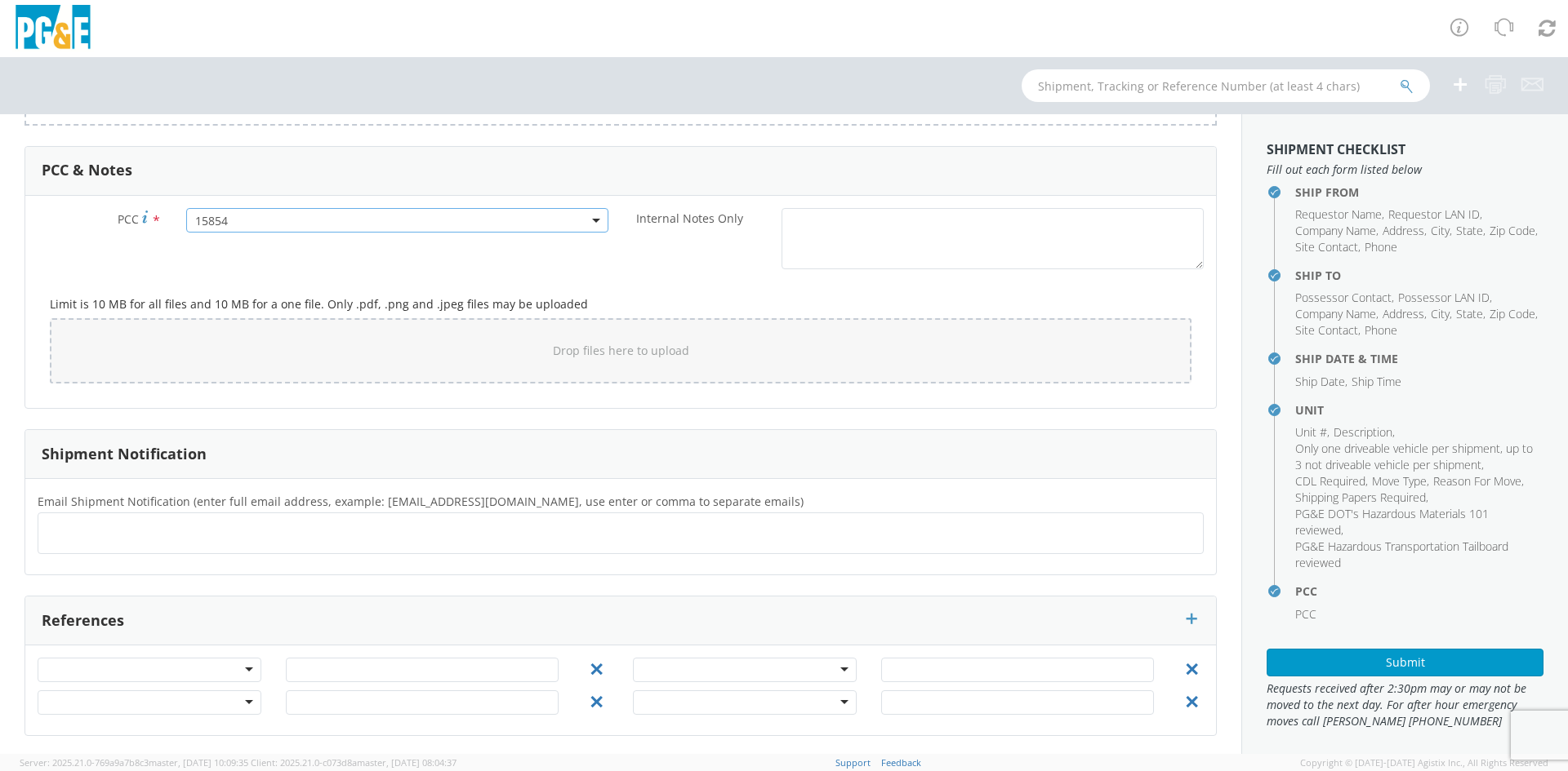
scroll to position [1203, 0]
click at [387, 539] on ul at bounding box center [620, 531] width 1151 height 27
type input "[EMAIL_ADDRESS][DOMAIN_NAME]"
paste input "lst7"
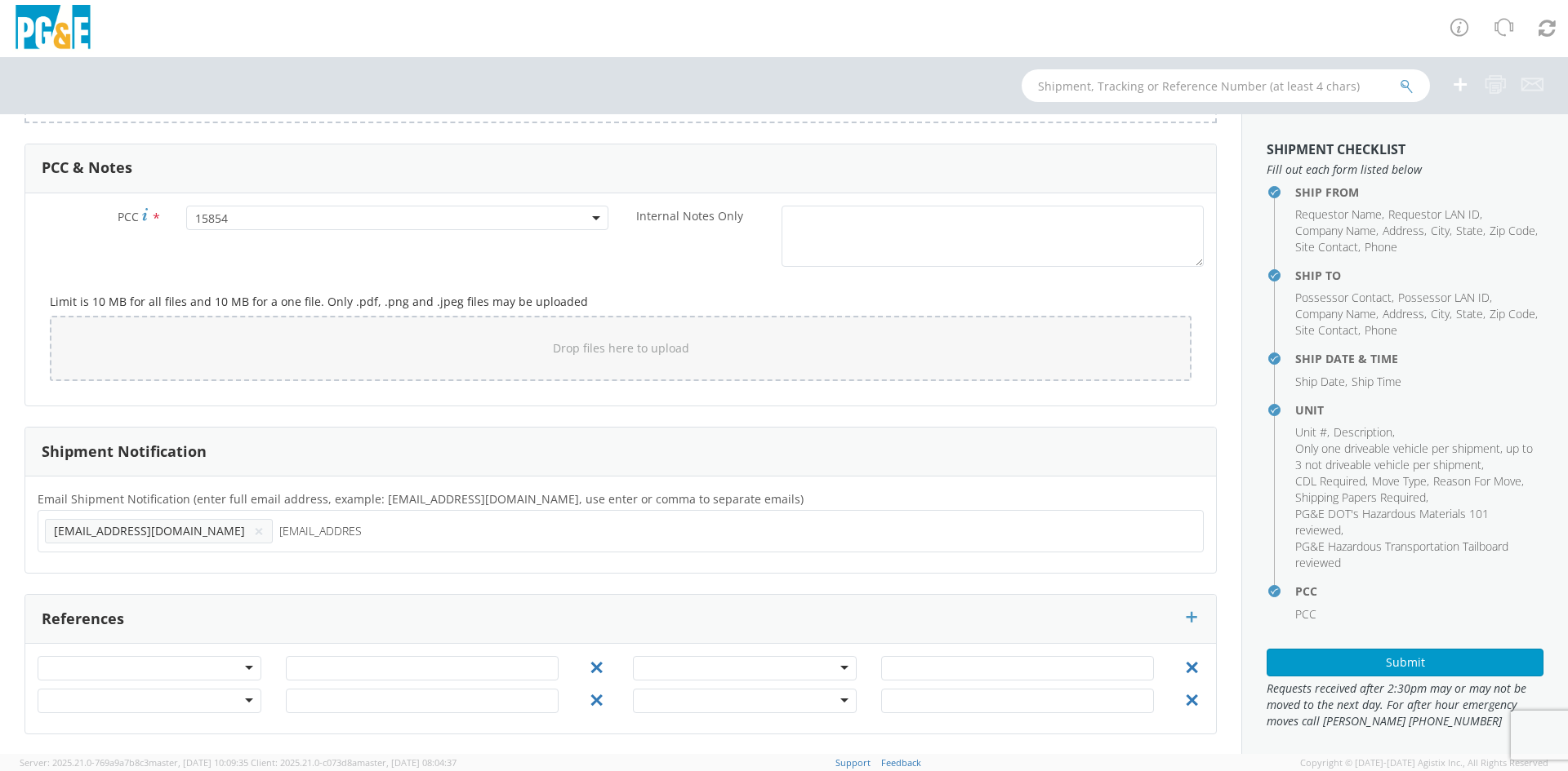
type input "[EMAIL_ADDRESS][DOMAIN_NAME]"
click at [493, 468] on div "Shipment Notification" at bounding box center [621, 453] width 1190 height 49
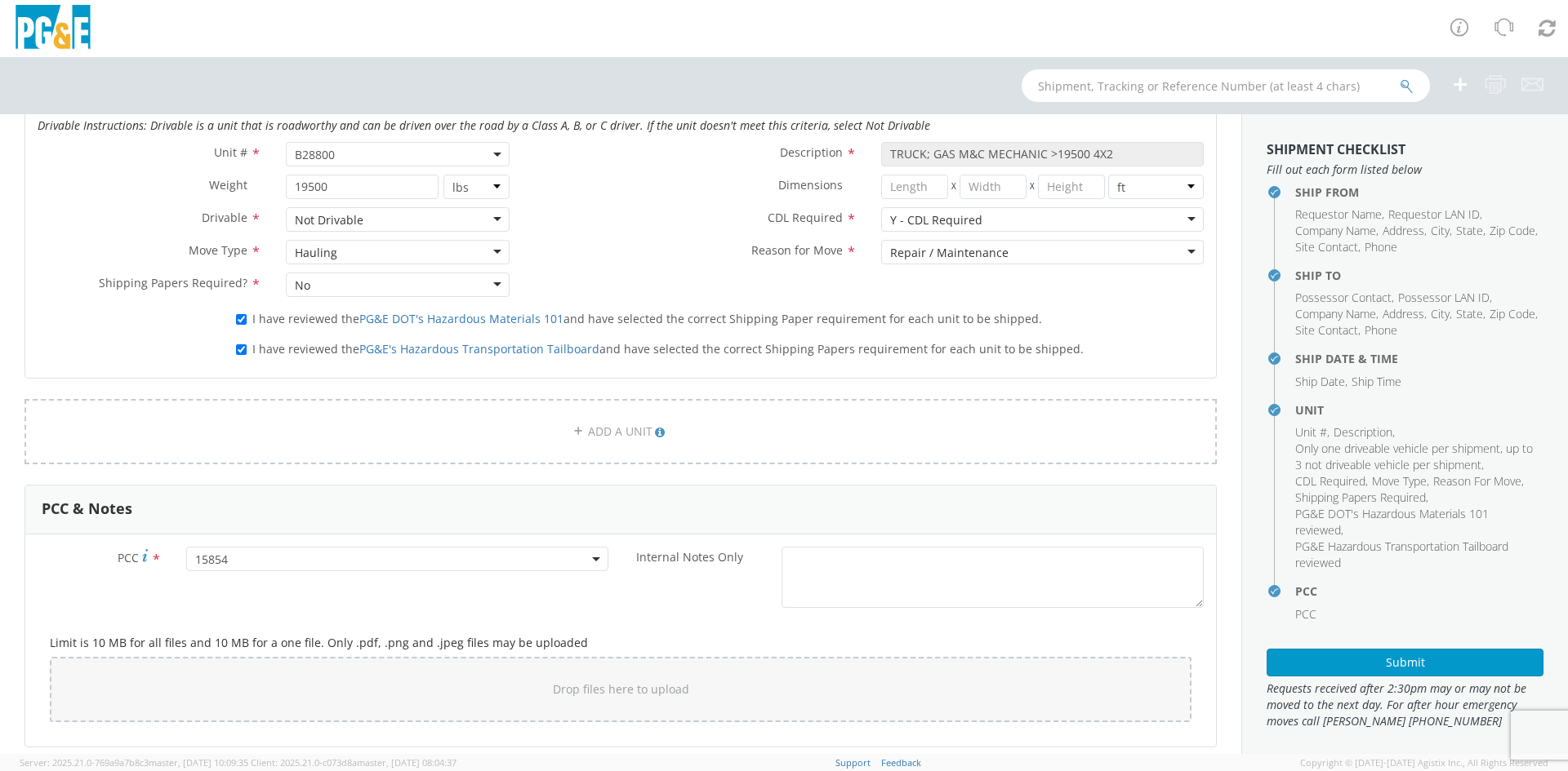
scroll to position [714, 0]
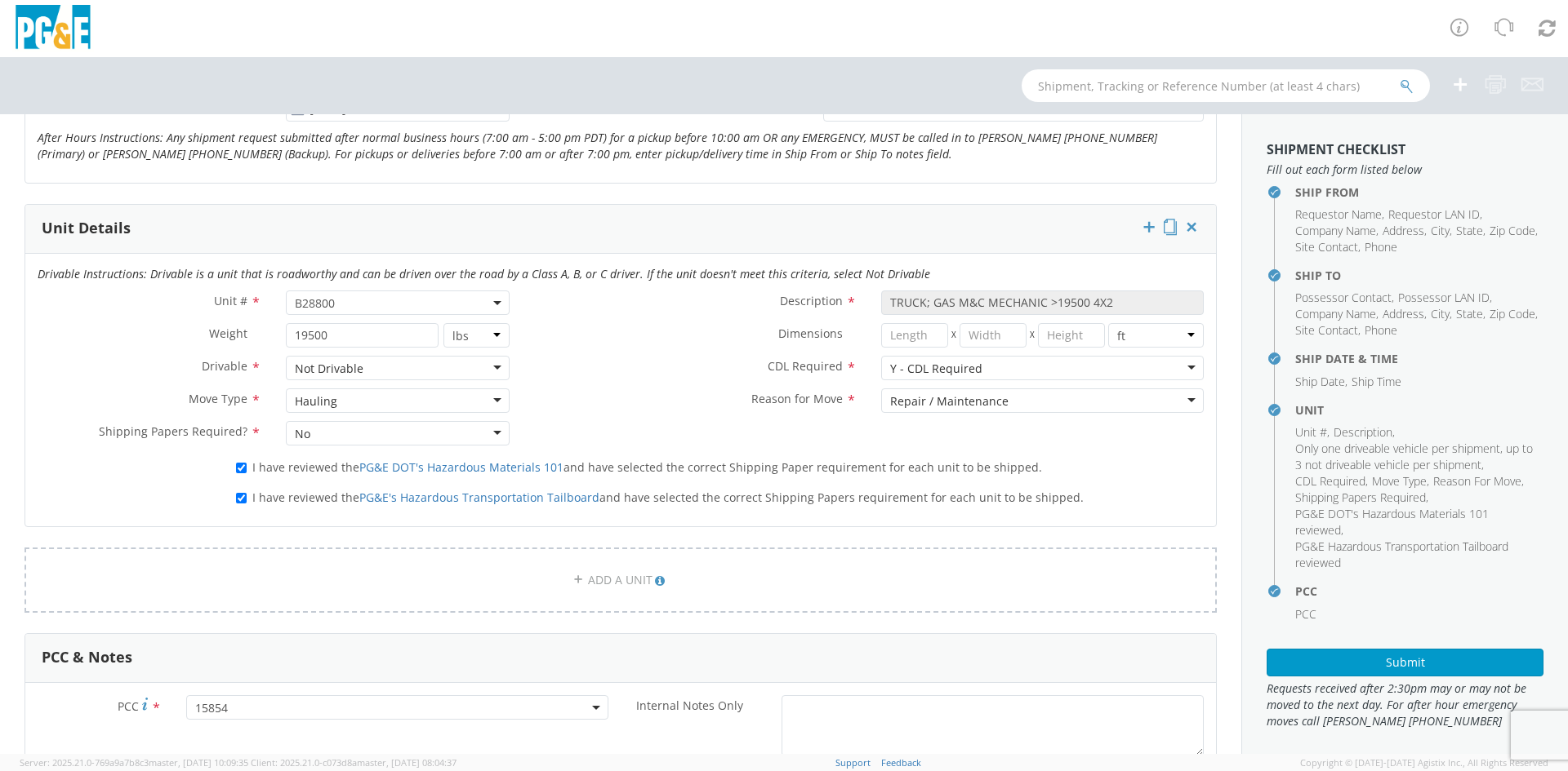
click at [486, 396] on div "Hauling" at bounding box center [397, 400] width 223 height 25
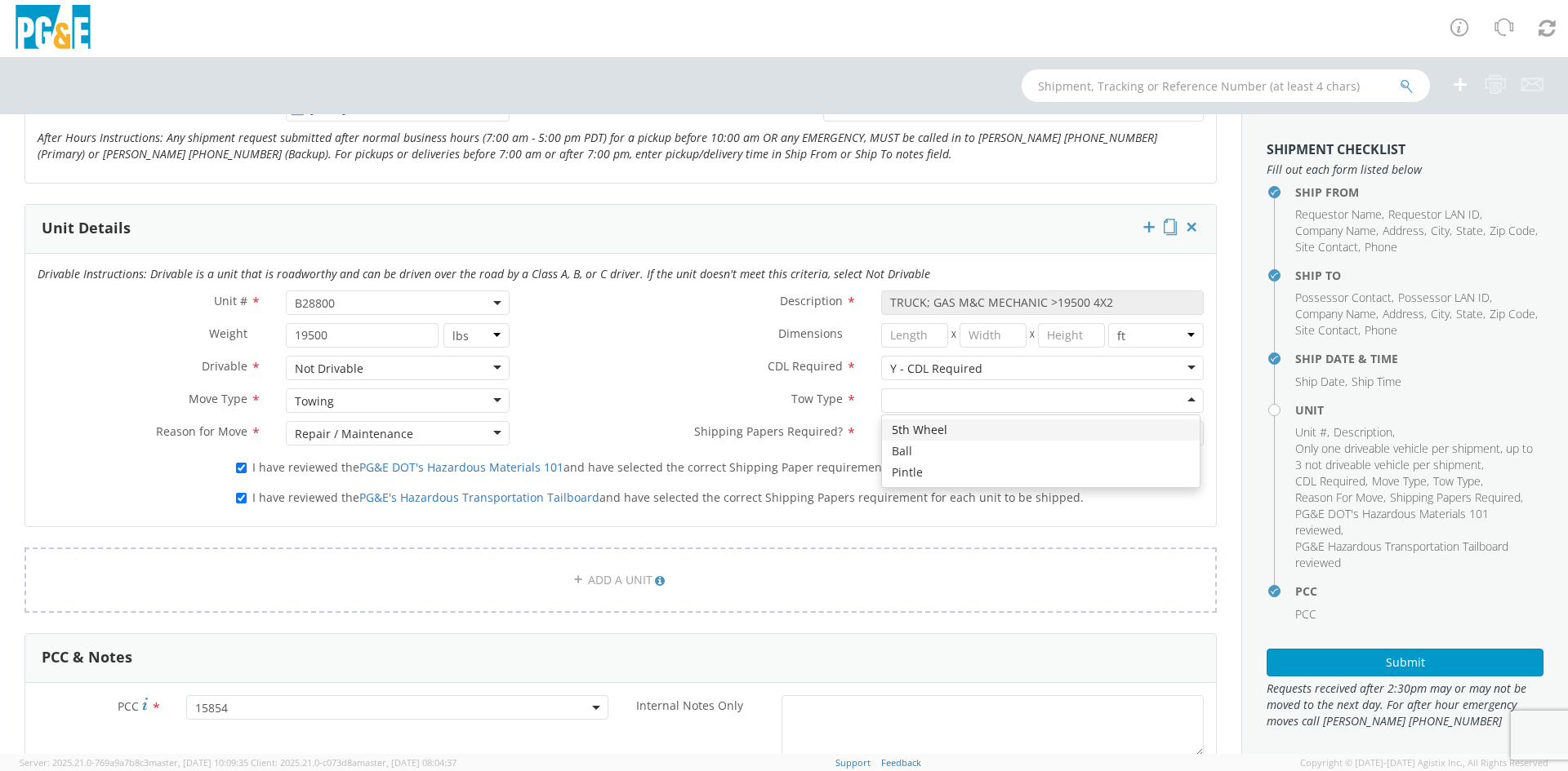
click at [936, 403] on div at bounding box center [1042, 400] width 322 height 25
click at [399, 402] on div "Towing" at bounding box center [397, 400] width 223 height 25
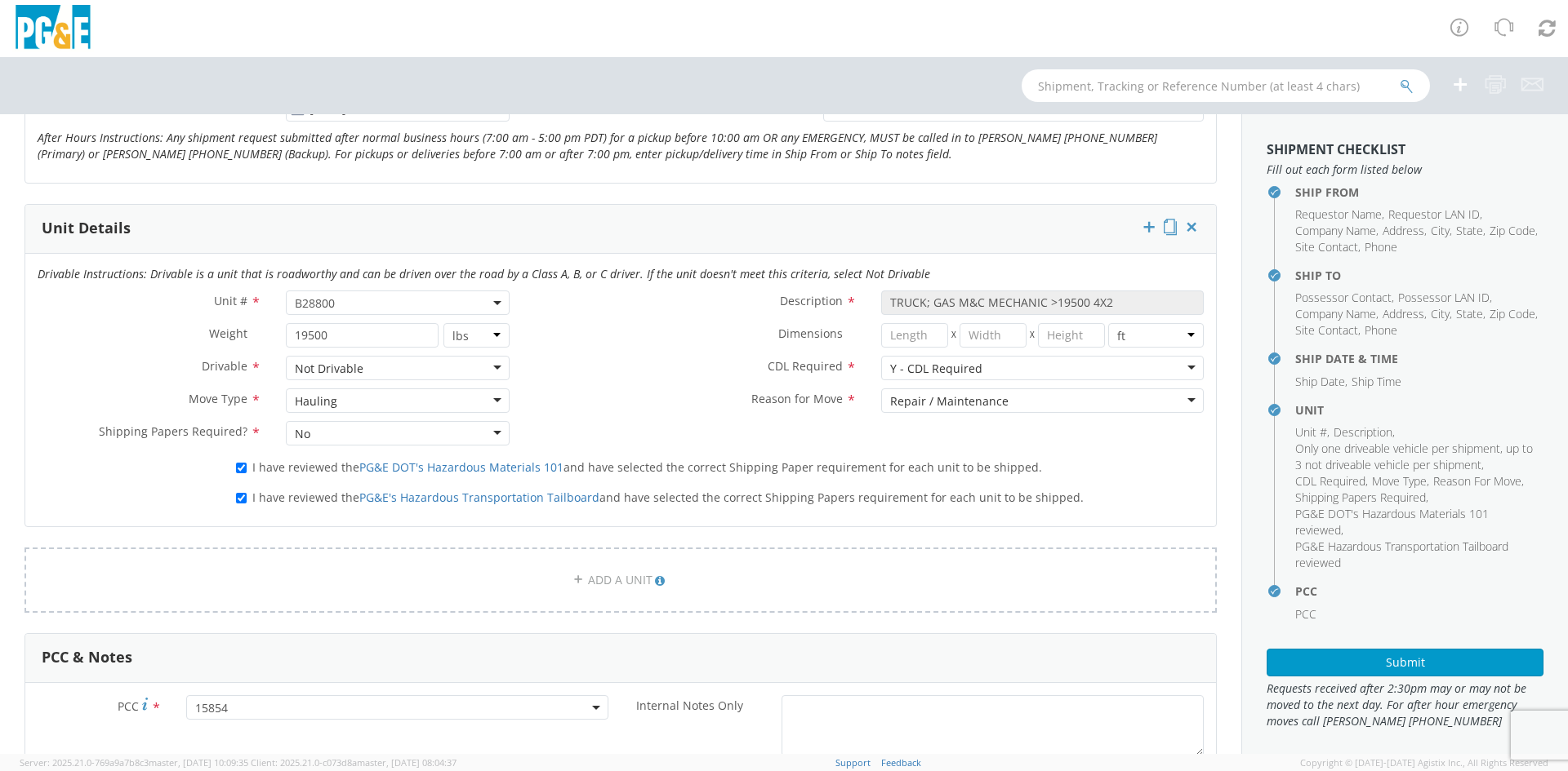
click at [372, 410] on div "Hauling" at bounding box center [397, 400] width 223 height 25
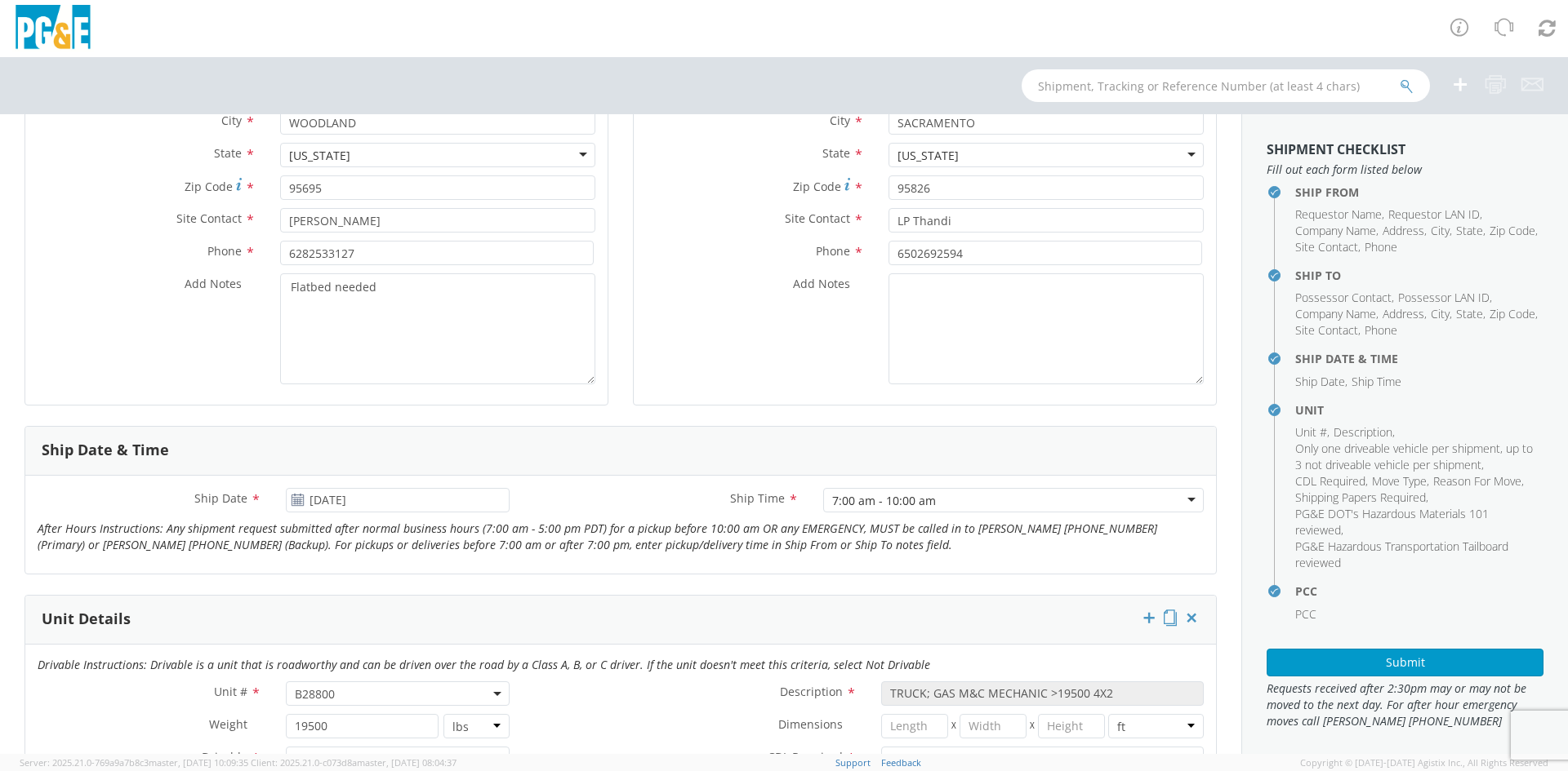
scroll to position [305, 0]
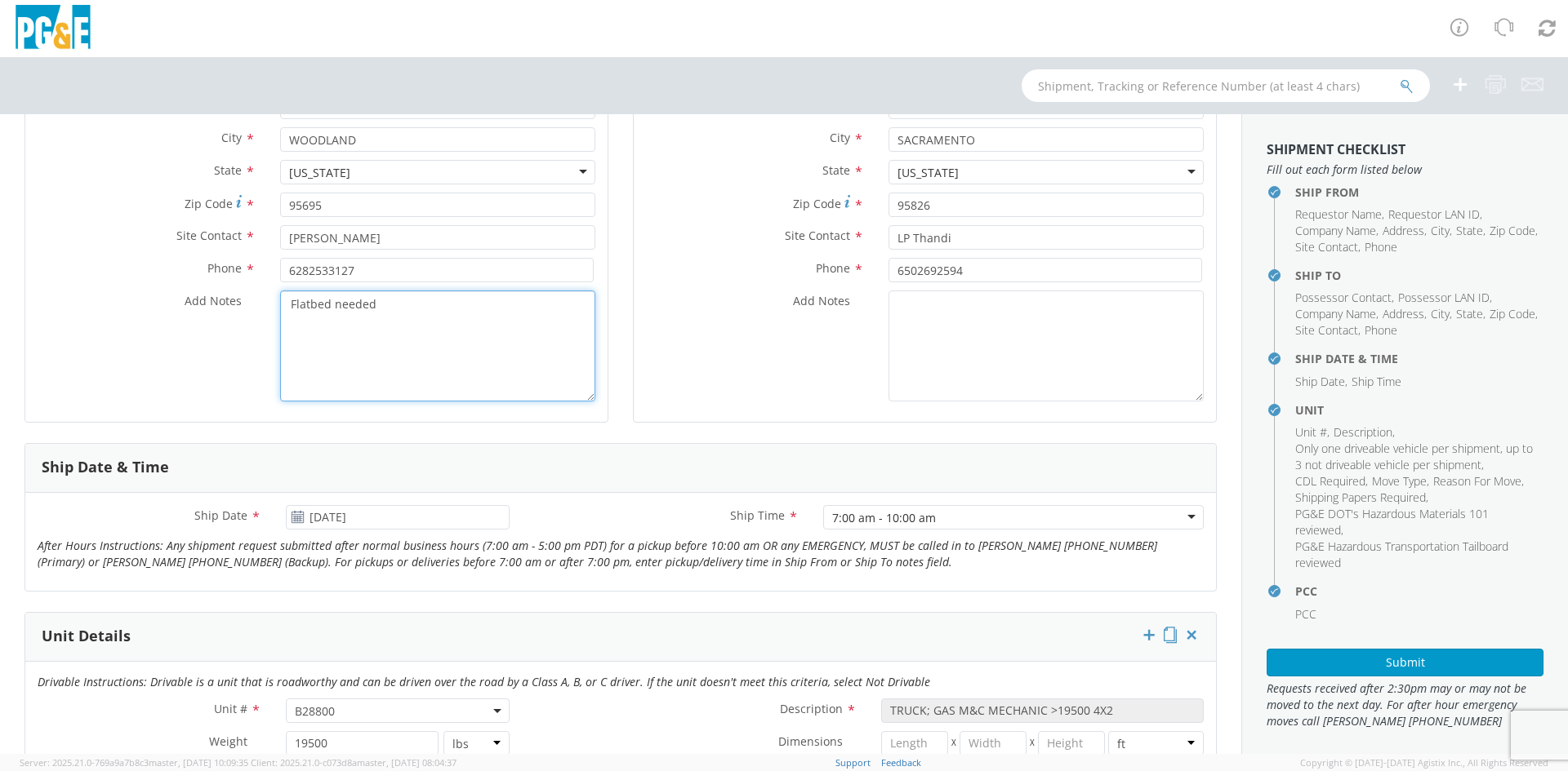
click at [442, 320] on textarea "Flatbed needed" at bounding box center [437, 346] width 315 height 111
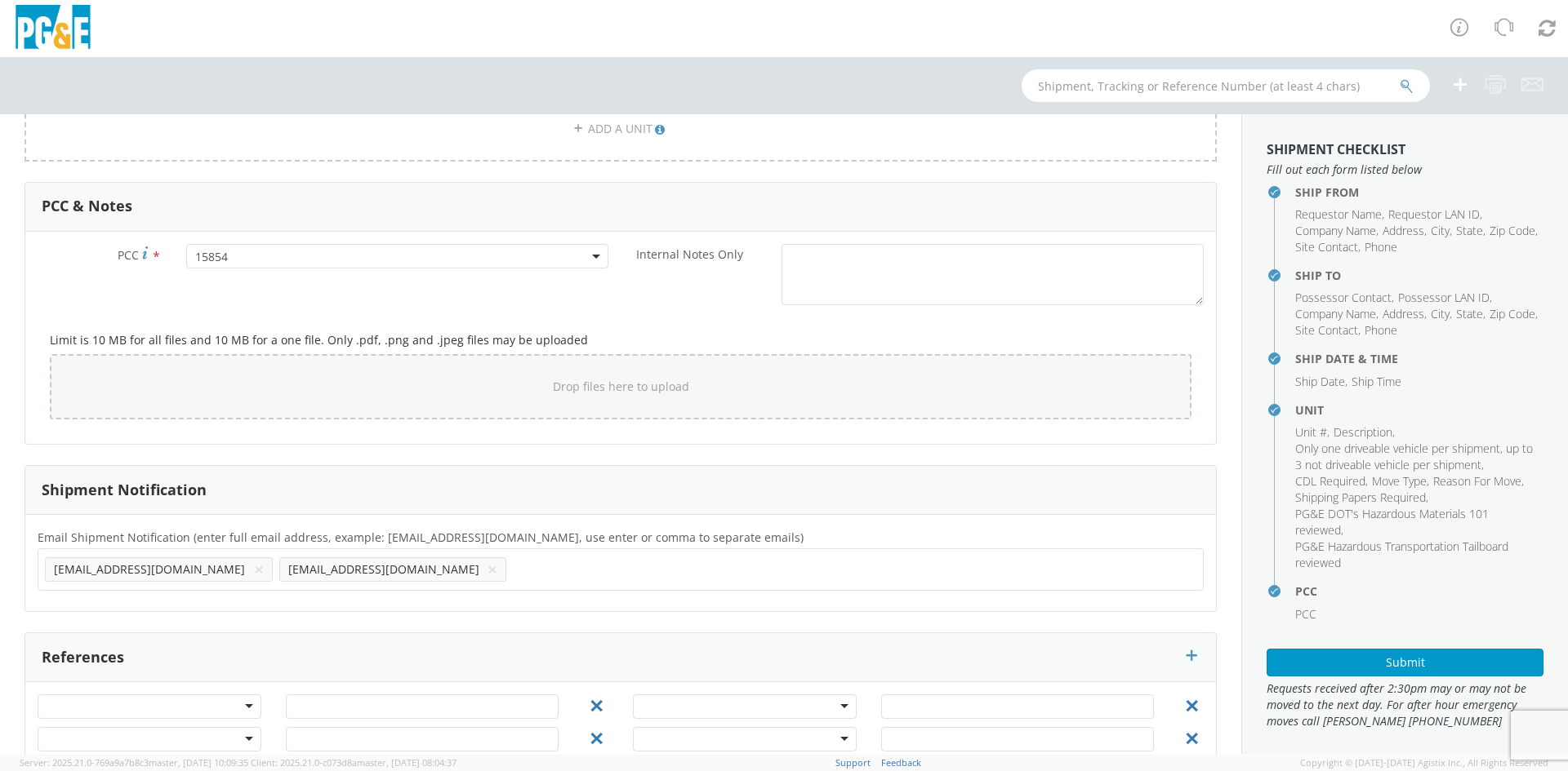
scroll to position [1204, 0]
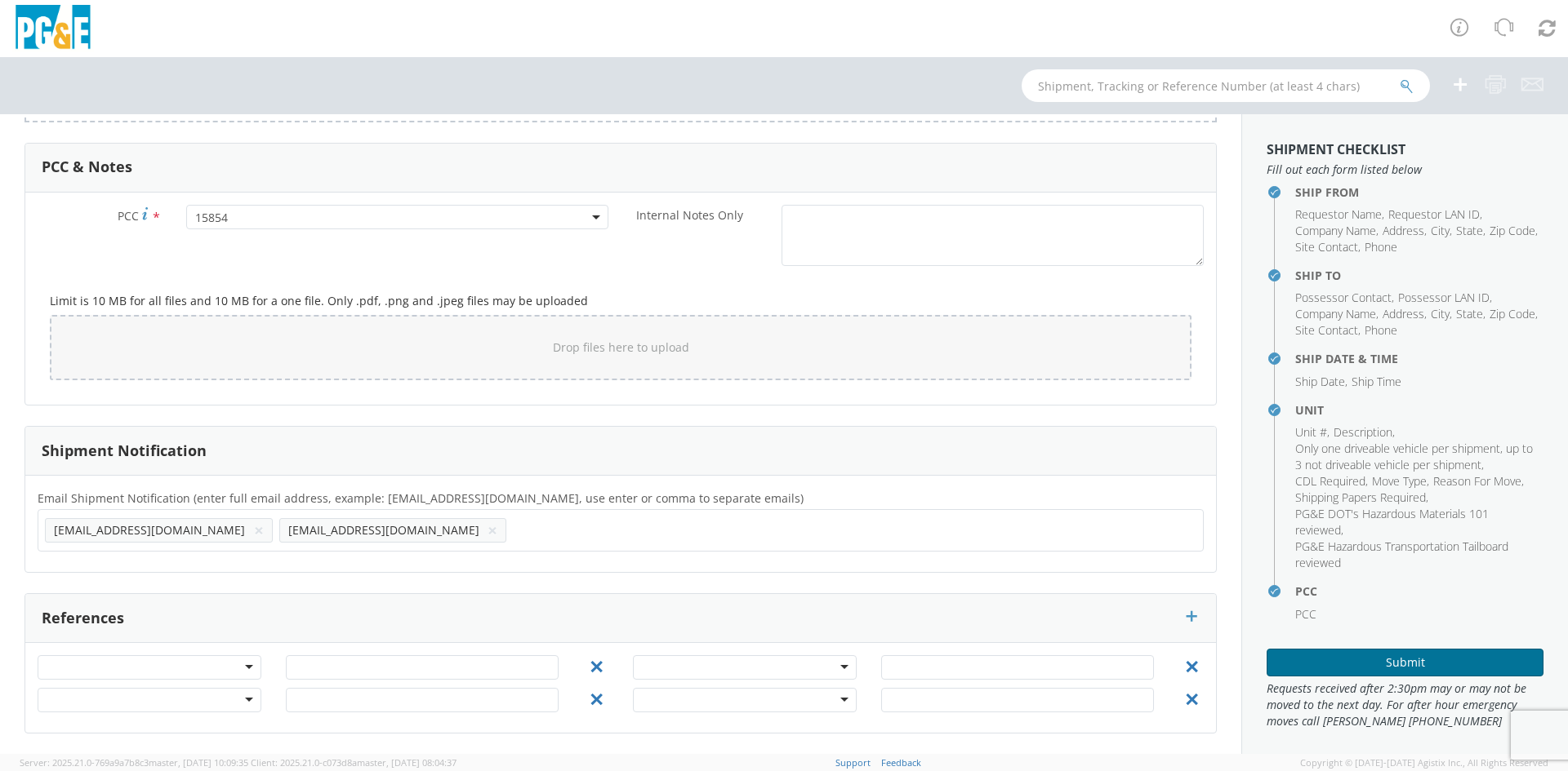
click at [1385, 657] on button "Submit" at bounding box center [1405, 663] width 277 height 28
